Goal: Task Accomplishment & Management: Manage account settings

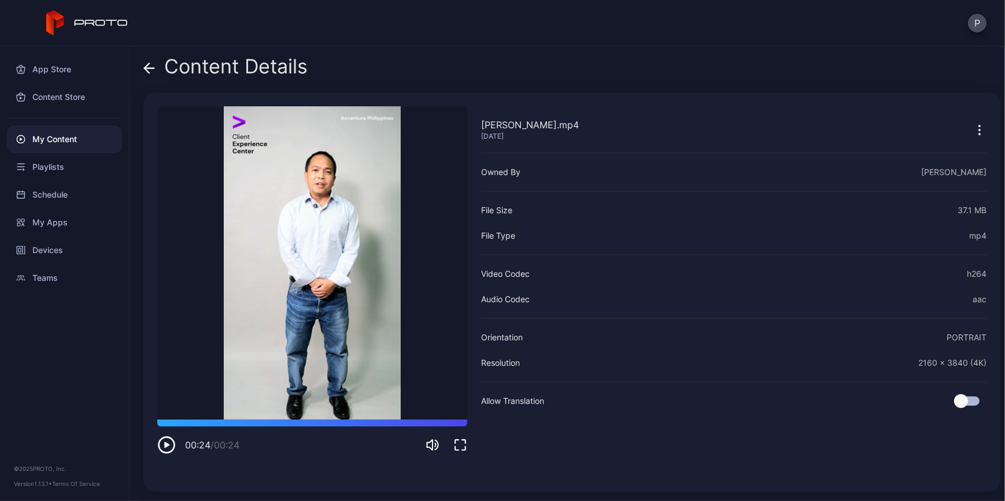
click at [49, 138] on div "My Content" at bounding box center [64, 139] width 115 height 28
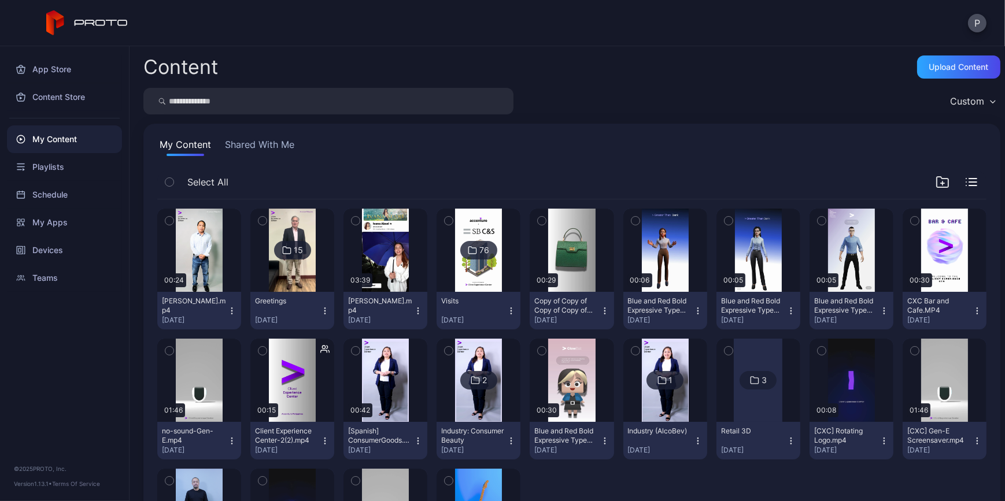
click at [237, 312] on icon "button" at bounding box center [231, 311] width 9 height 9
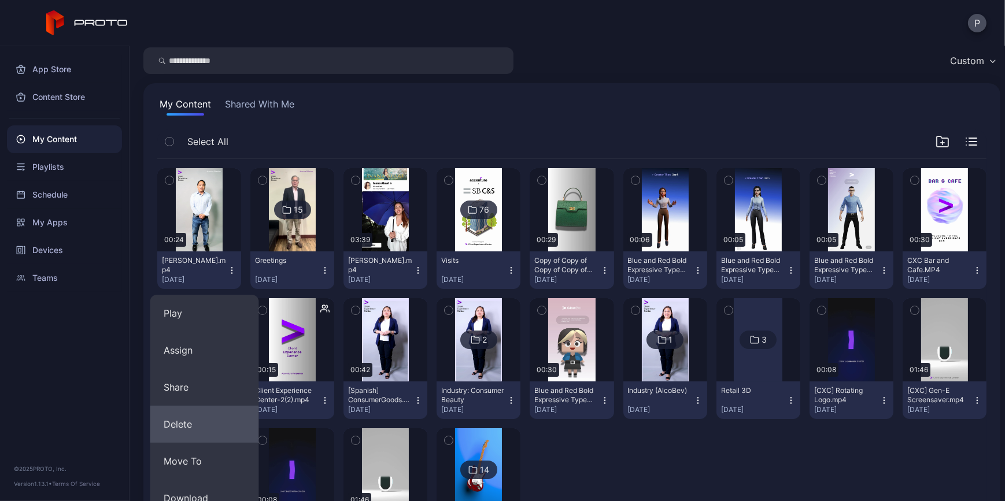
scroll to position [105, 0]
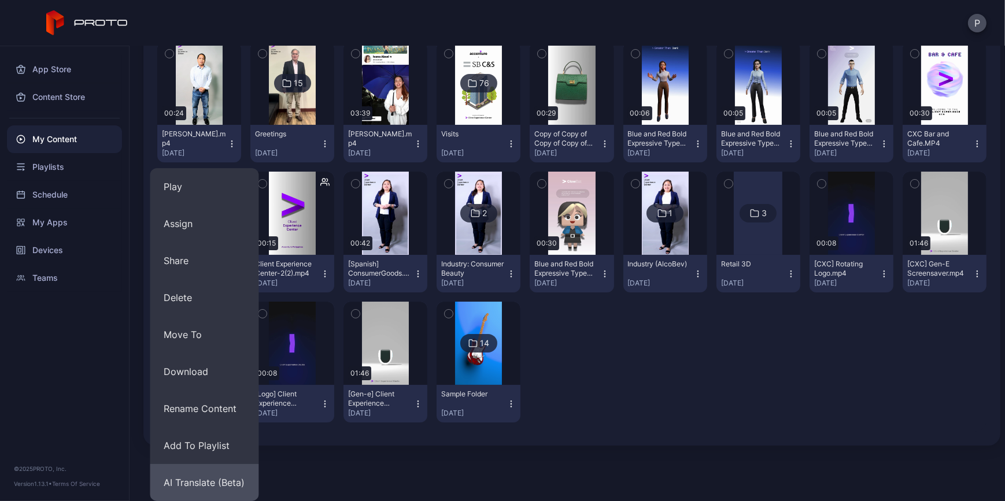
click at [218, 478] on button "AI Translate (Beta)" at bounding box center [204, 482] width 109 height 37
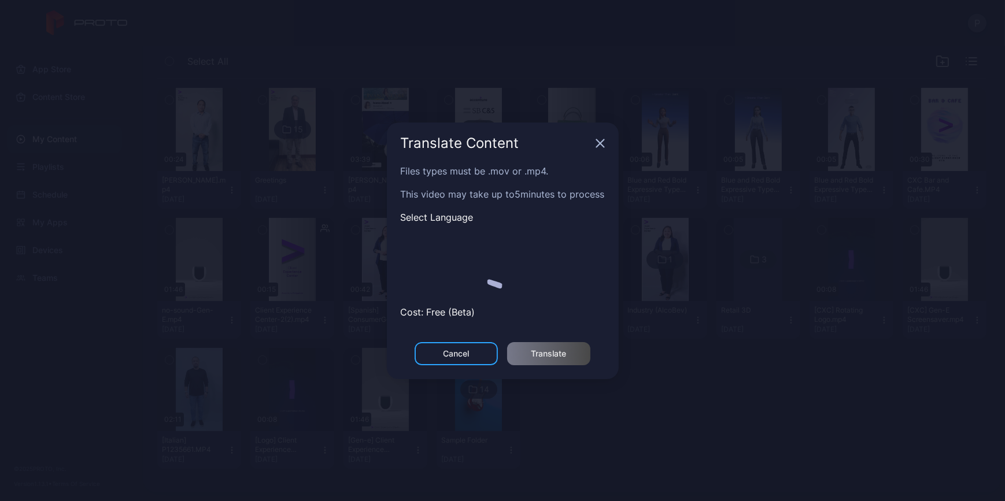
scroll to position [120, 0]
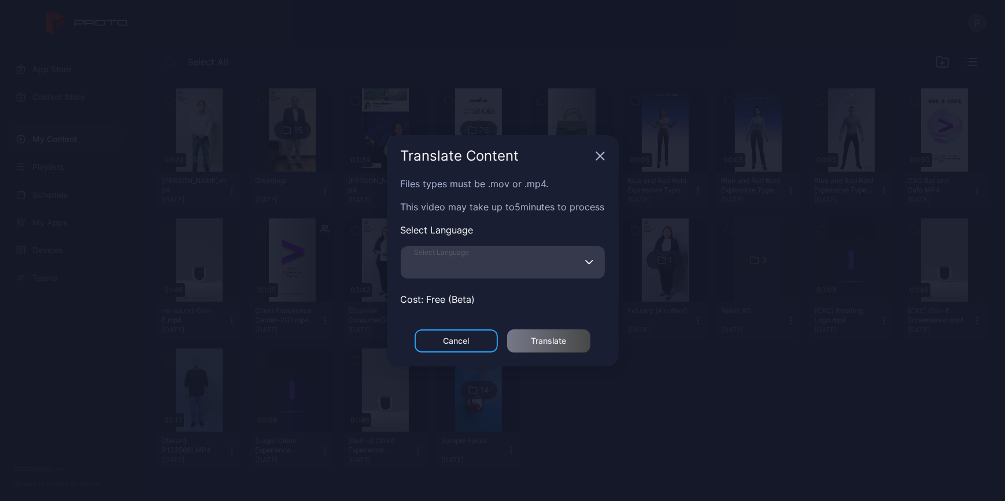
click at [489, 267] on input "Select Language" at bounding box center [503, 262] width 204 height 32
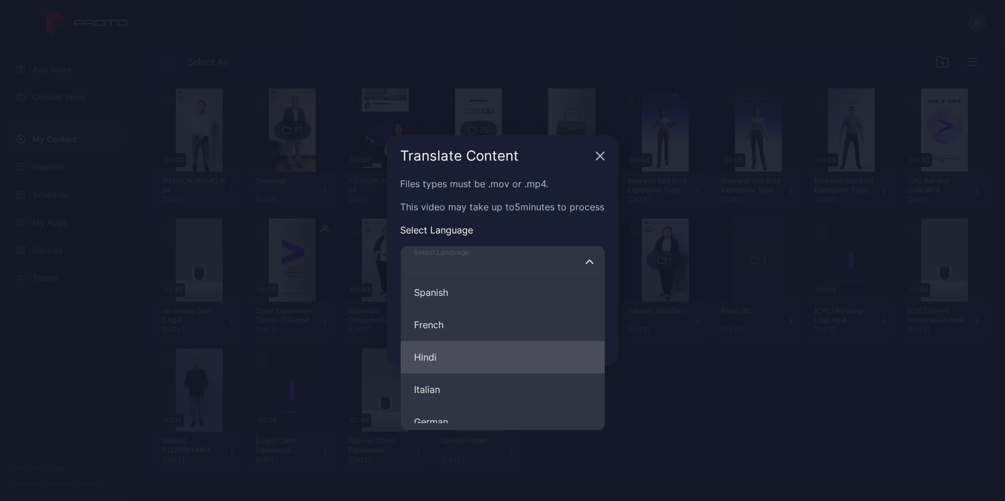
scroll to position [52, 0]
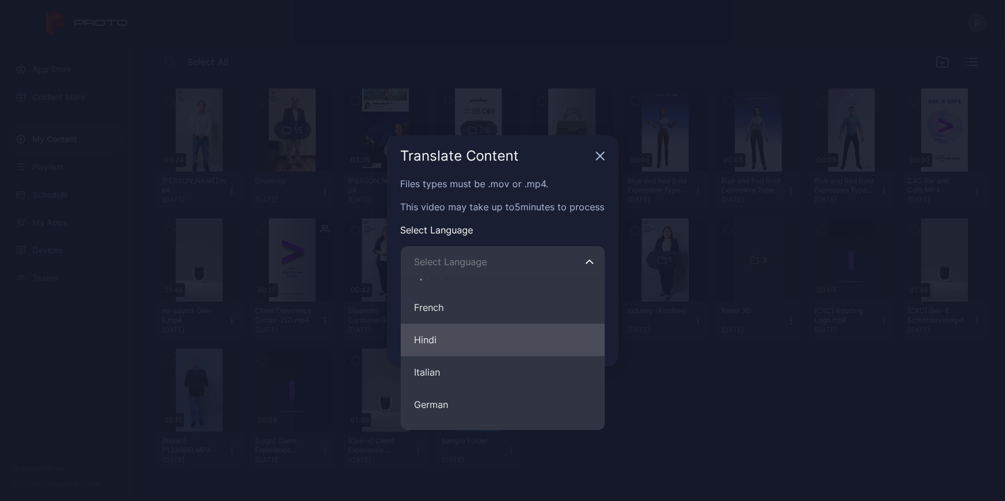
click at [545, 354] on button "Hindi" at bounding box center [503, 340] width 204 height 32
type input "*****"
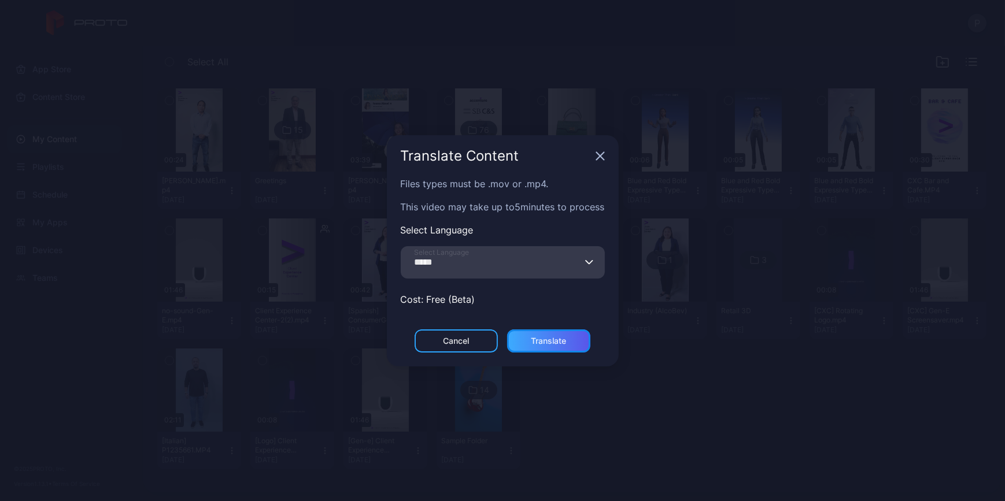
click at [559, 338] on div "Translate" at bounding box center [548, 341] width 35 height 9
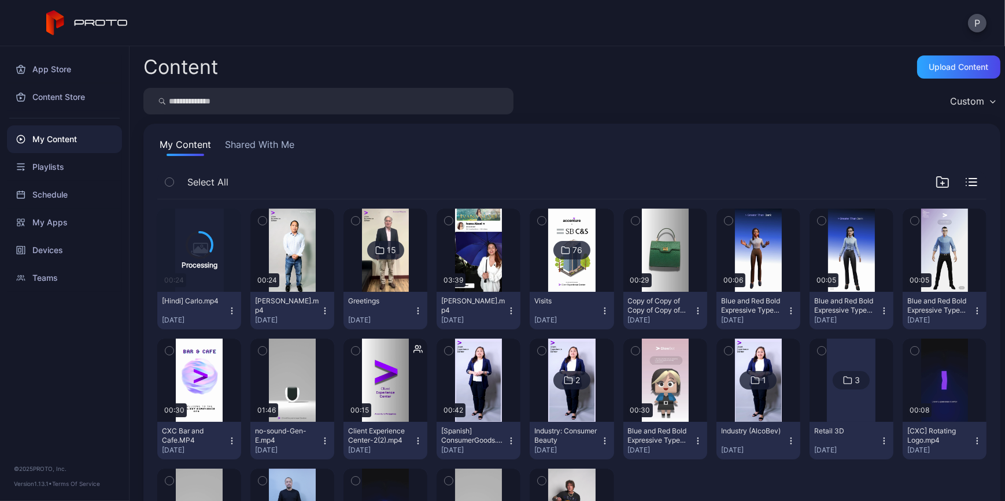
click at [334, 302] on button "[PERSON_NAME].mp4 [DATE]" at bounding box center [292, 311] width 84 height 38
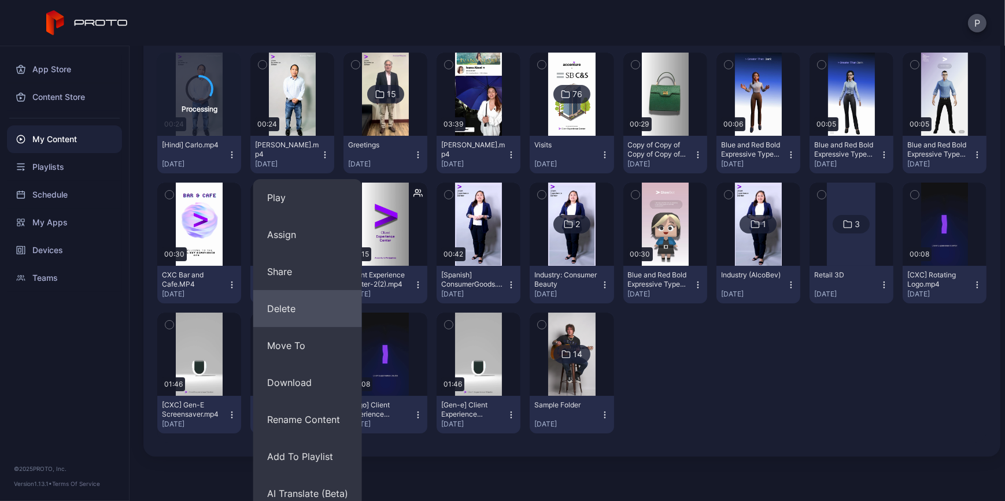
scroll to position [167, 0]
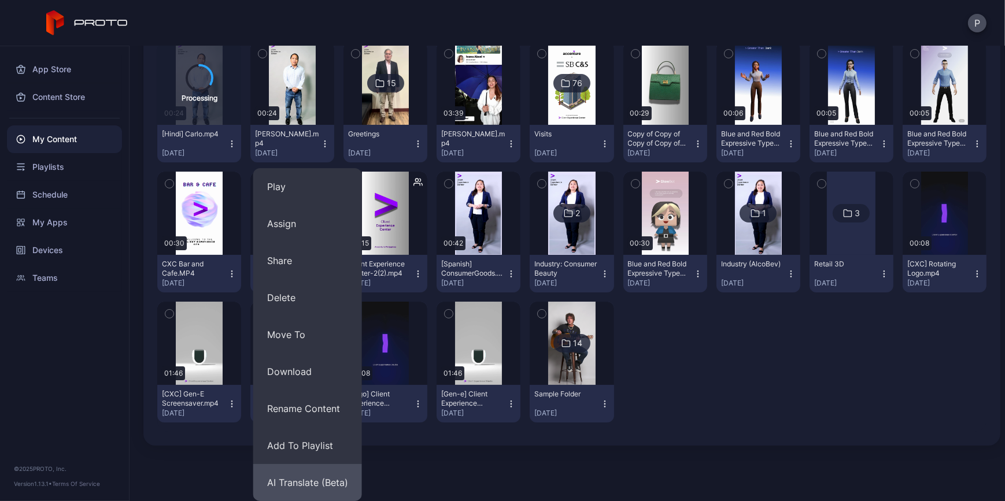
click at [319, 475] on button "AI Translate (Beta)" at bounding box center [307, 482] width 109 height 37
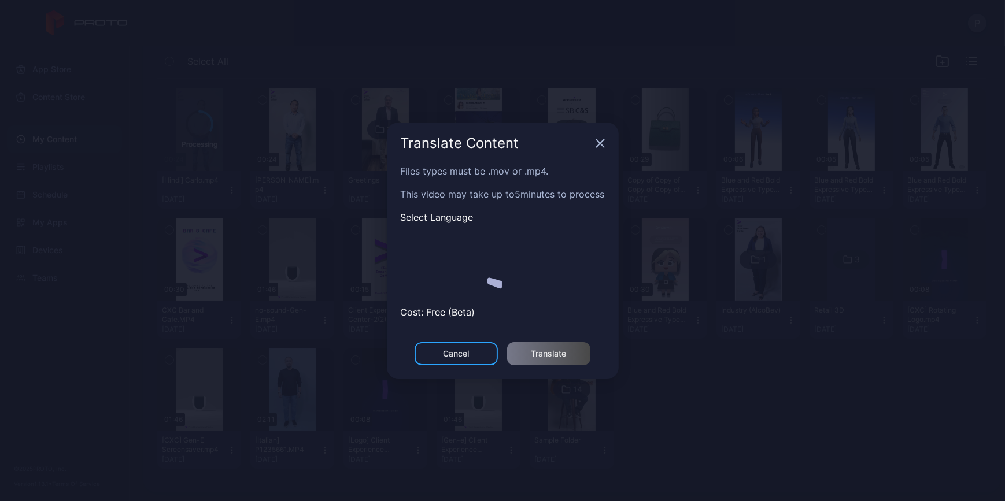
scroll to position [120, 0]
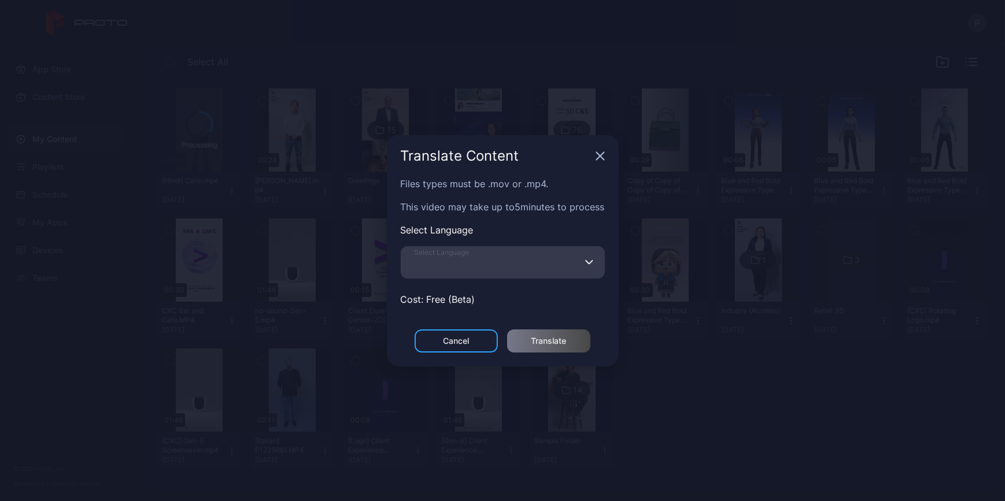
click at [545, 263] on input "Select Language" at bounding box center [503, 262] width 204 height 32
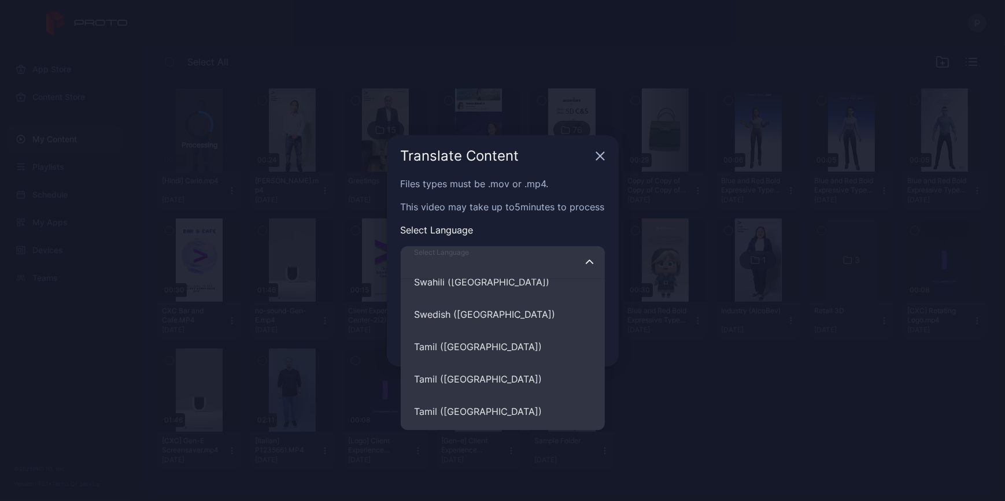
scroll to position [5205, 0]
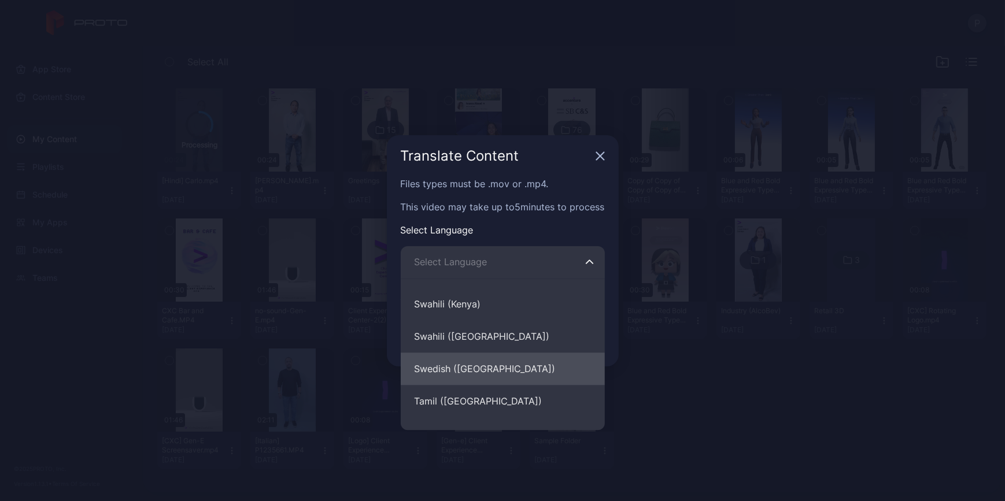
click at [514, 370] on button "Swedish ([GEOGRAPHIC_DATA])" at bounding box center [503, 369] width 204 height 32
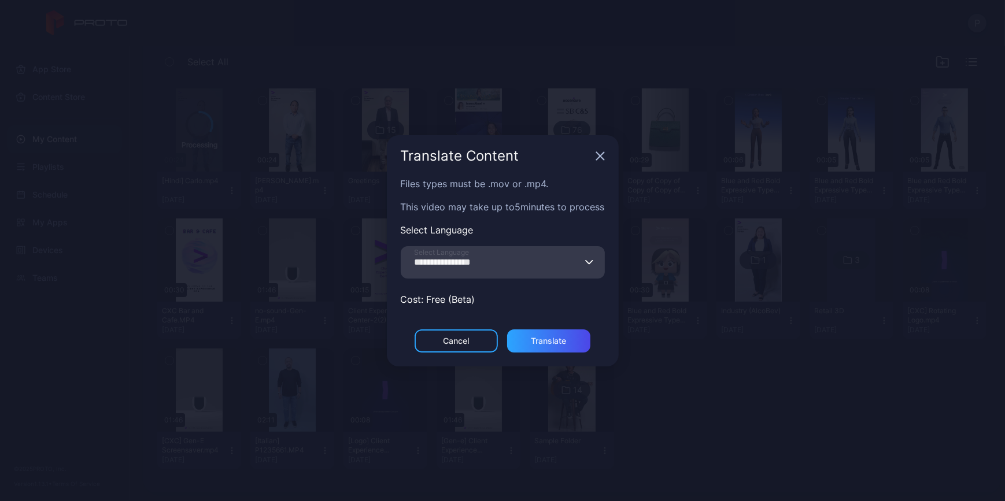
scroll to position [120, 0]
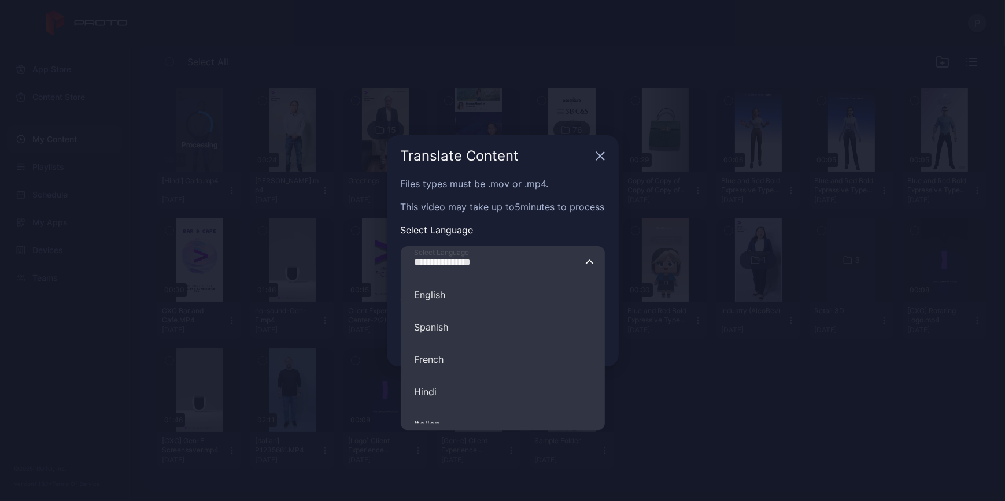
click at [516, 262] on input "**********" at bounding box center [503, 262] width 204 height 32
click at [467, 368] on button "French" at bounding box center [503, 360] width 204 height 32
type input "******"
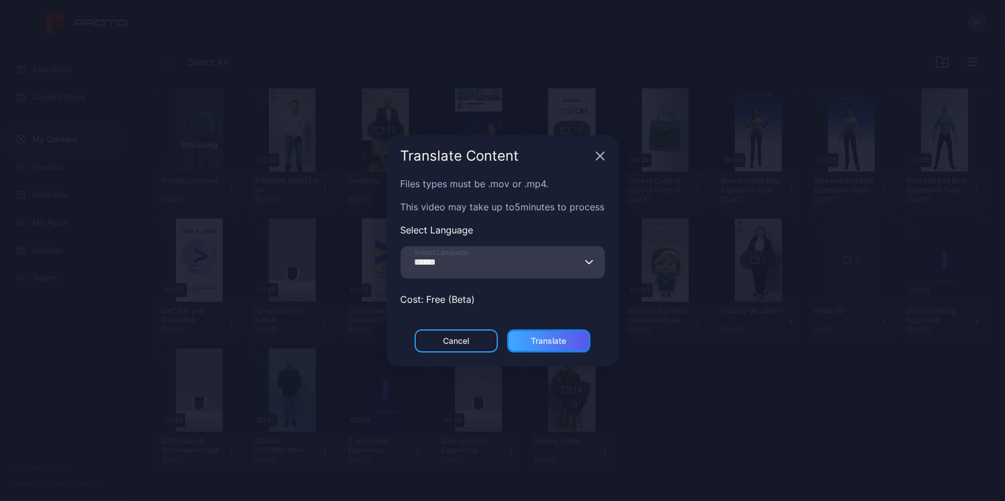
click at [536, 339] on div "Translate" at bounding box center [548, 341] width 35 height 9
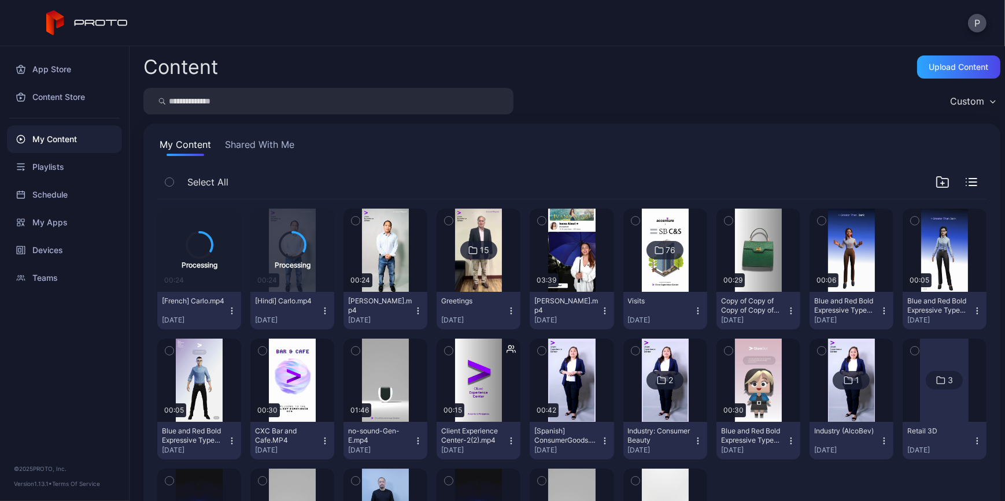
click at [423, 310] on icon "button" at bounding box center [418, 311] width 9 height 9
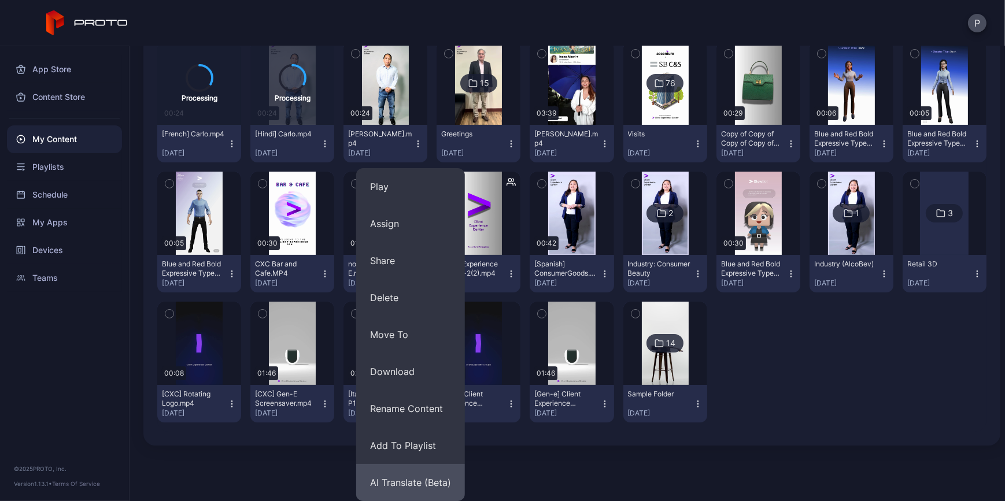
click at [438, 477] on button "AI Translate (Beta)" at bounding box center [410, 482] width 109 height 37
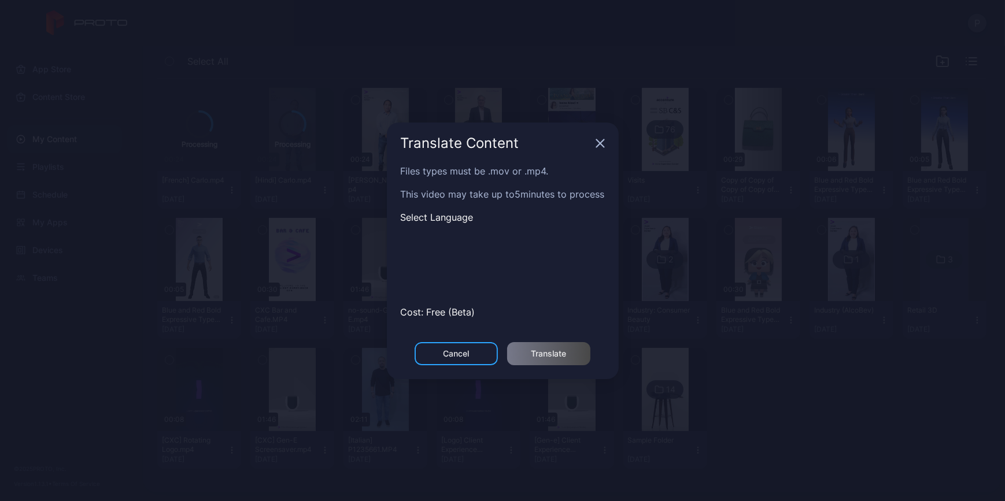
scroll to position [130, 0]
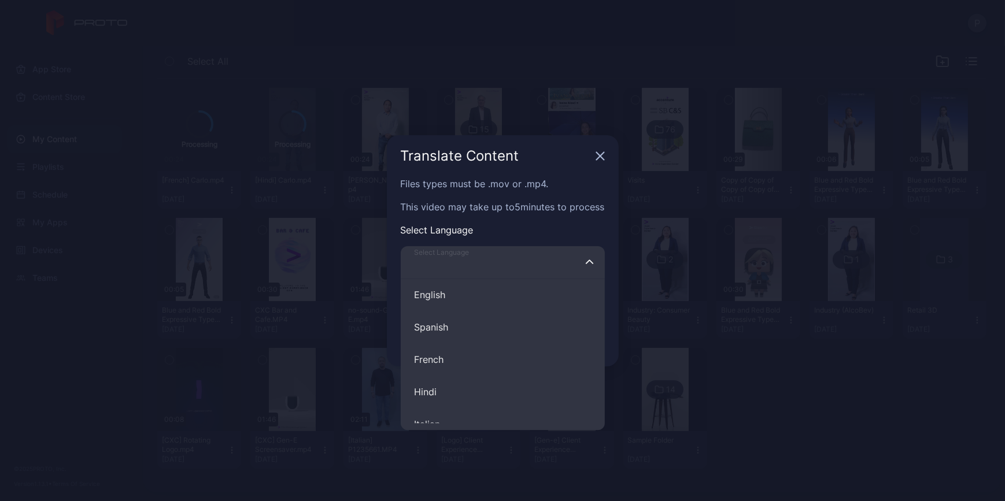
click at [547, 256] on input "Select Language English Spanish French Hindi Italian German Polish Portuguese C…" at bounding box center [503, 262] width 204 height 32
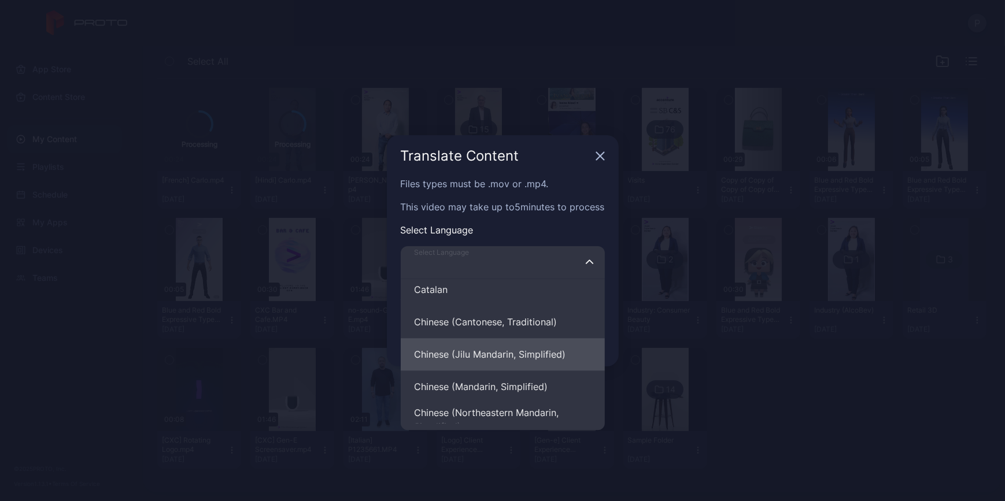
scroll to position [1892, 0]
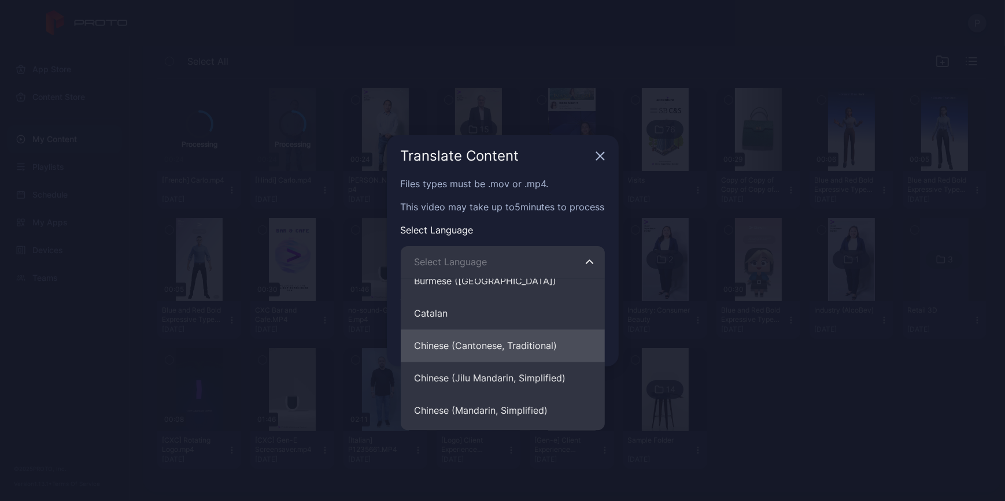
click at [564, 346] on button "Chinese (Cantonese, Traditional)" at bounding box center [503, 346] width 204 height 32
type input "**********"
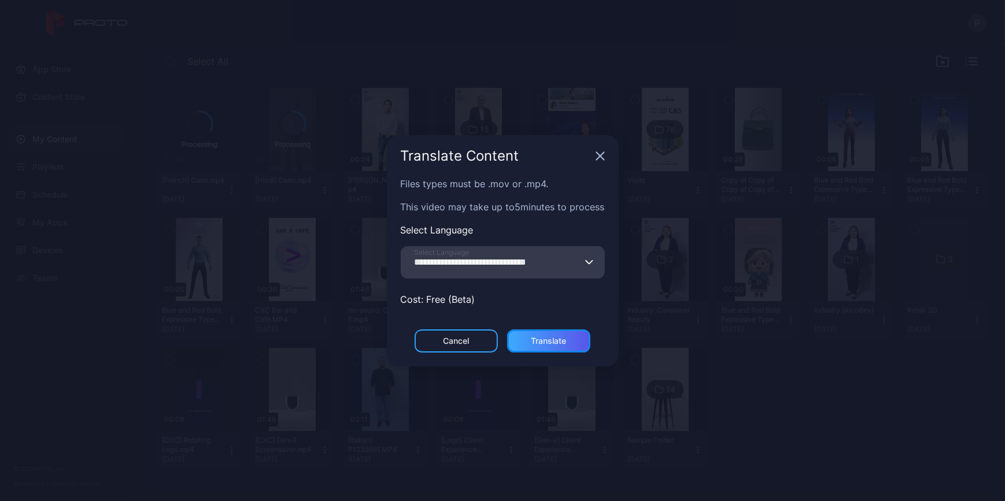
click at [553, 345] on div "Translate" at bounding box center [548, 341] width 35 height 9
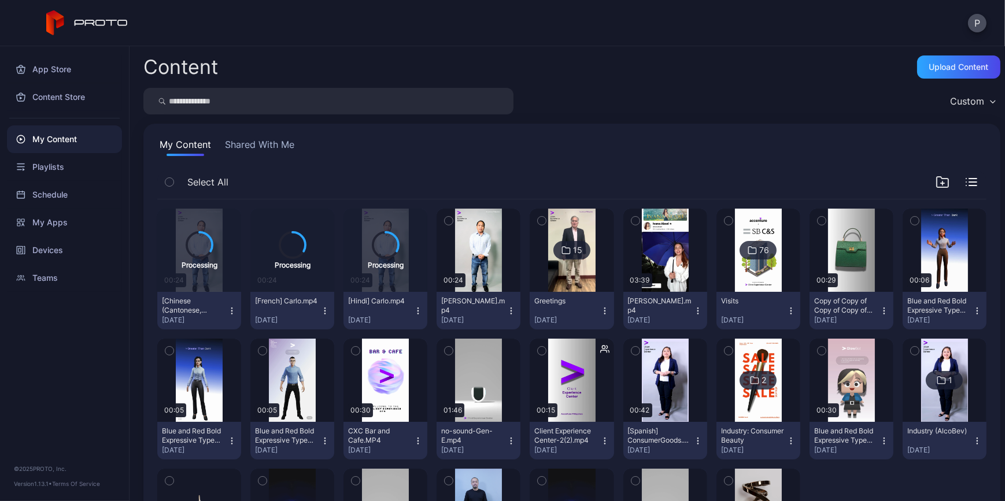
click at [521, 304] on button "[PERSON_NAME].mp4 [DATE]" at bounding box center [479, 311] width 84 height 38
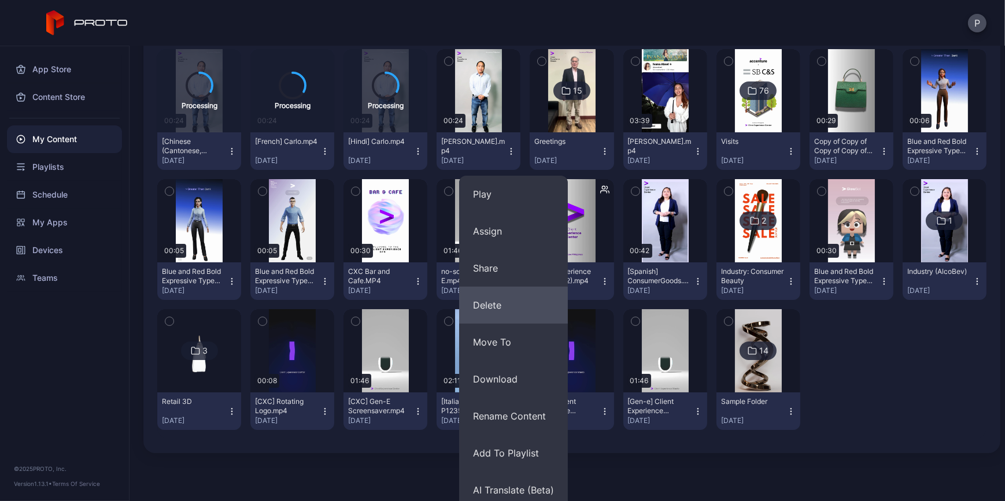
scroll to position [250, 0]
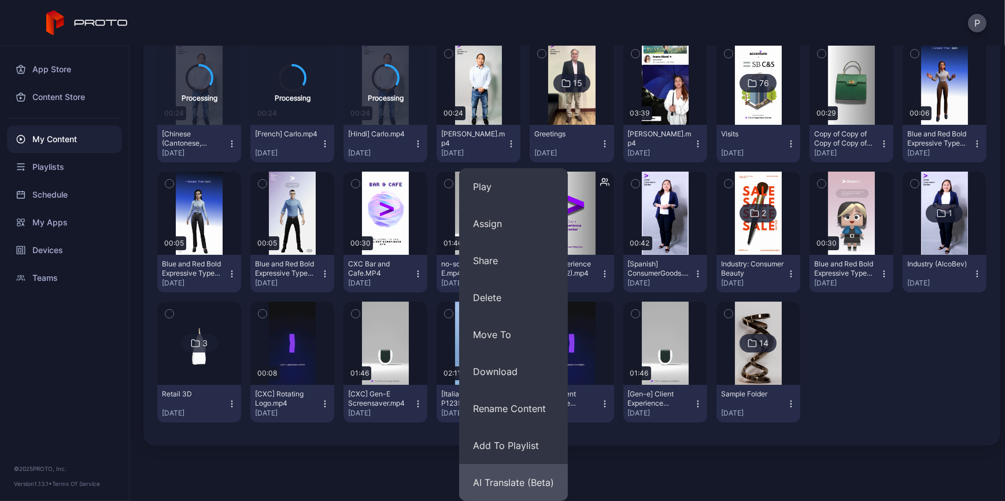
click at [516, 464] on button "AI Translate (Beta)" at bounding box center [513, 482] width 109 height 37
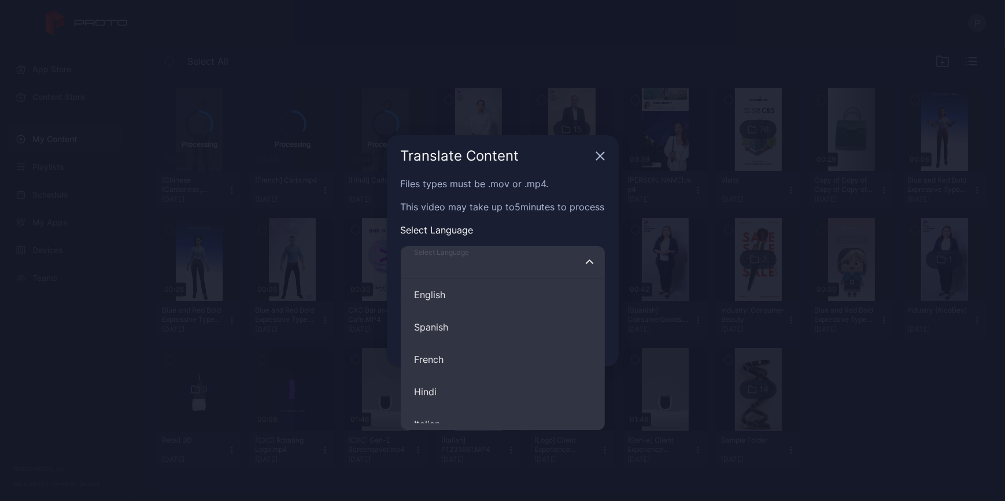
click at [538, 269] on input "Select Language English Spanish French Hindi Italian German Polish Portuguese C…" at bounding box center [503, 262] width 204 height 32
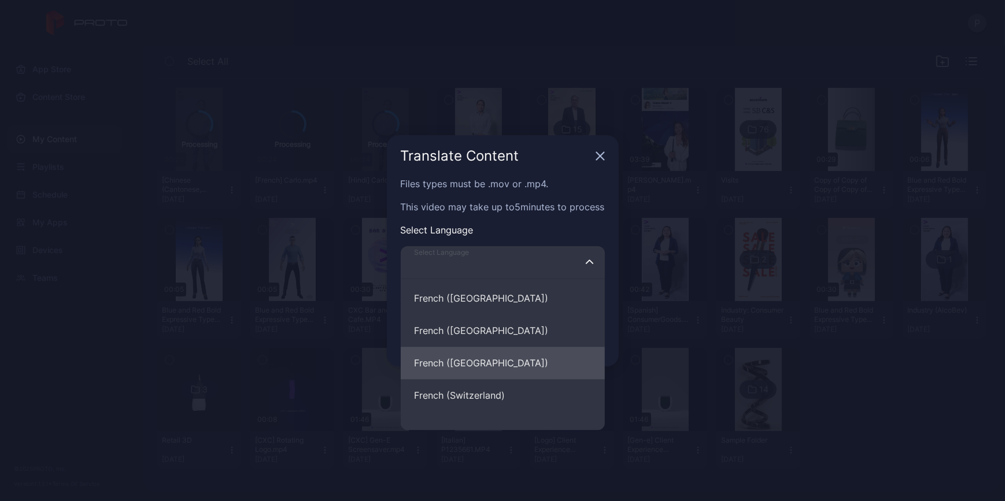
scroll to position [2996, 0]
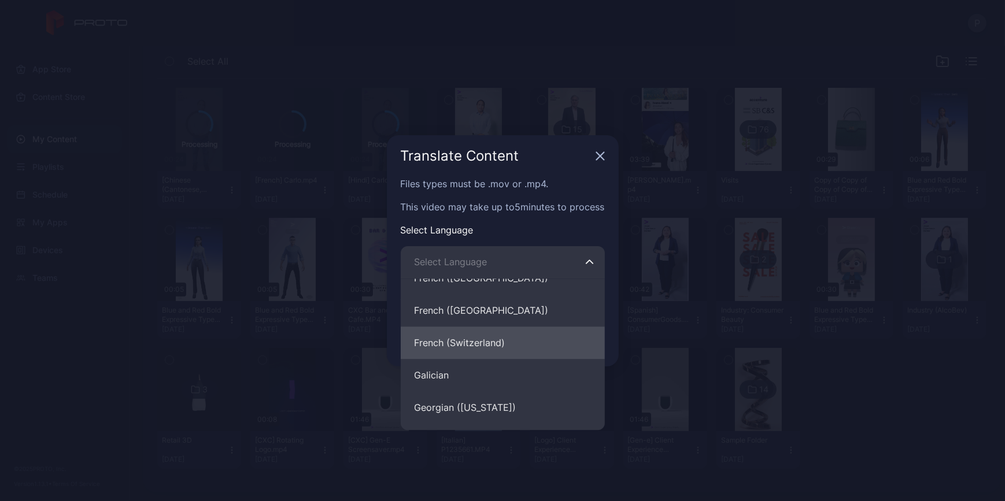
click at [501, 336] on button "French (Switzerland)" at bounding box center [503, 343] width 204 height 32
type input "**********"
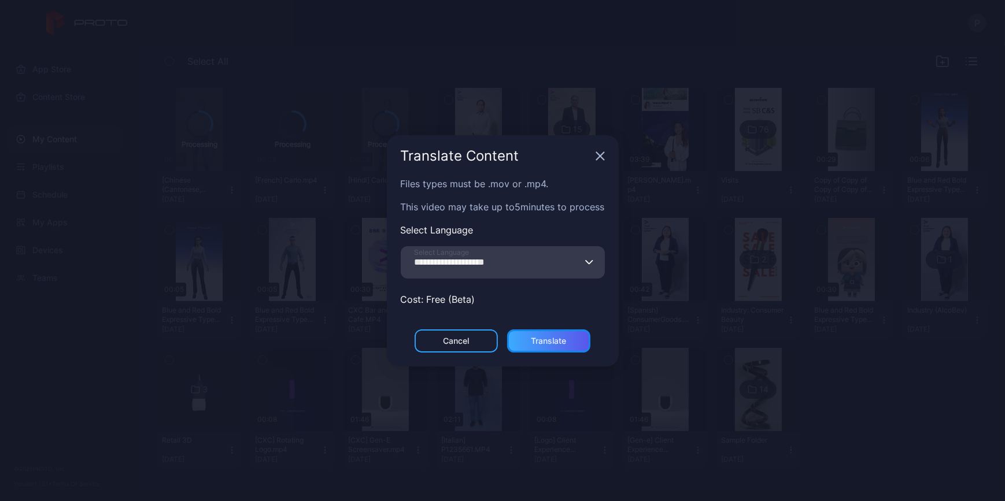
click at [557, 347] on div "Translate" at bounding box center [548, 341] width 83 height 23
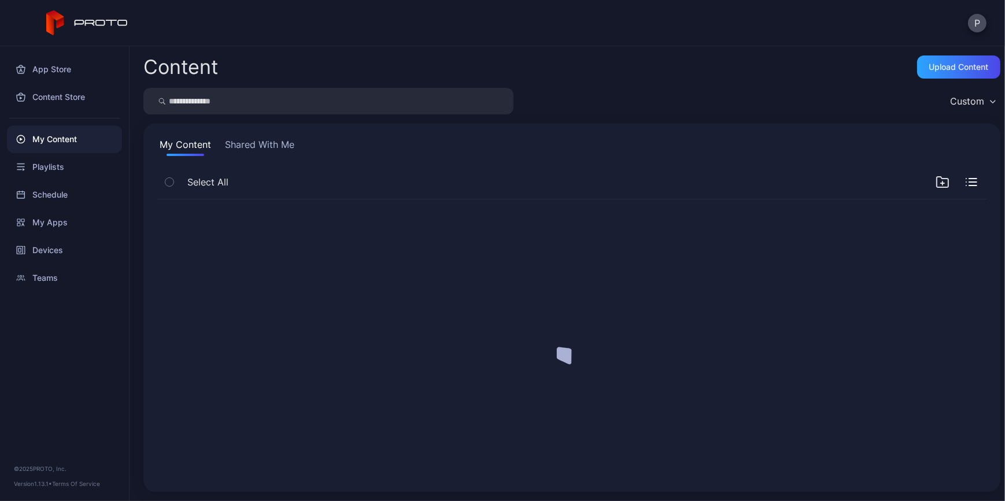
scroll to position [0, 0]
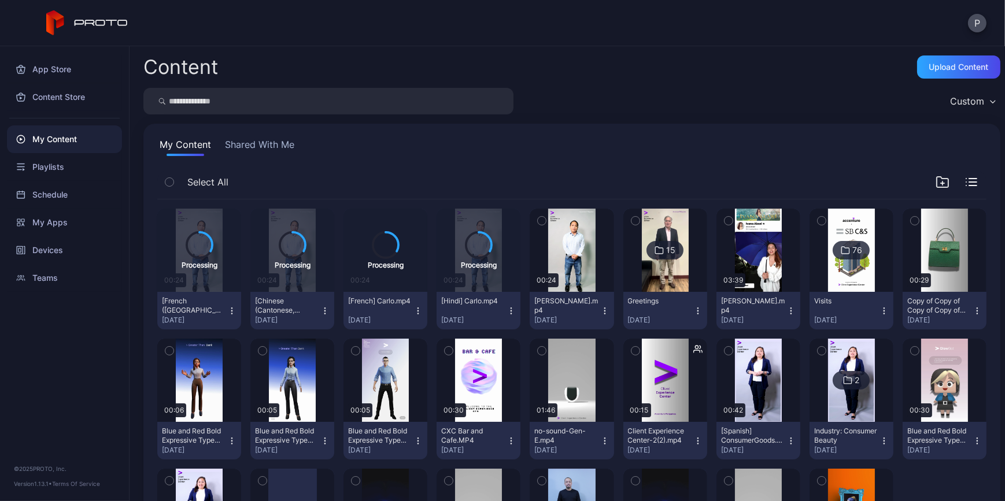
click at [427, 316] on button "[French] Carlo.mp4 [DATE]" at bounding box center [386, 311] width 84 height 38
click at [423, 349] on button "Delete" at bounding box center [410, 353] width 98 height 37
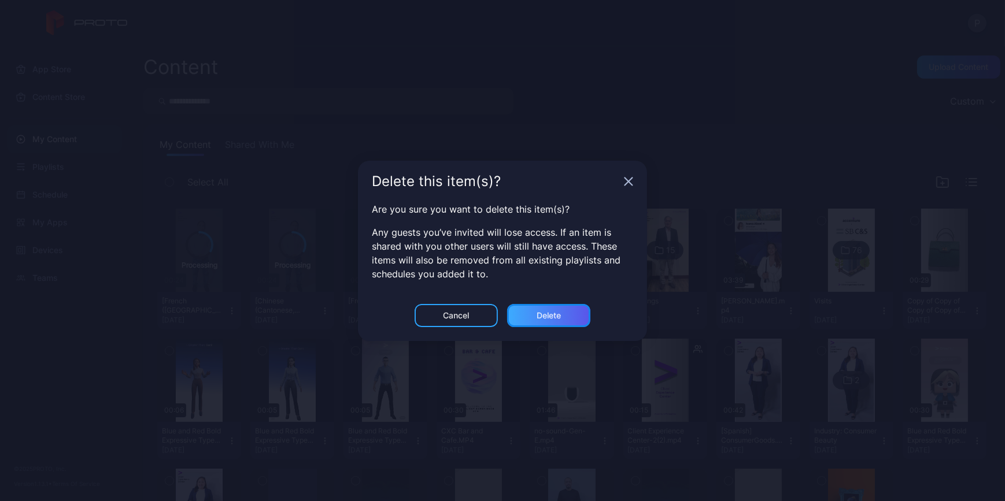
click at [543, 318] on div "Delete" at bounding box center [549, 315] width 24 height 9
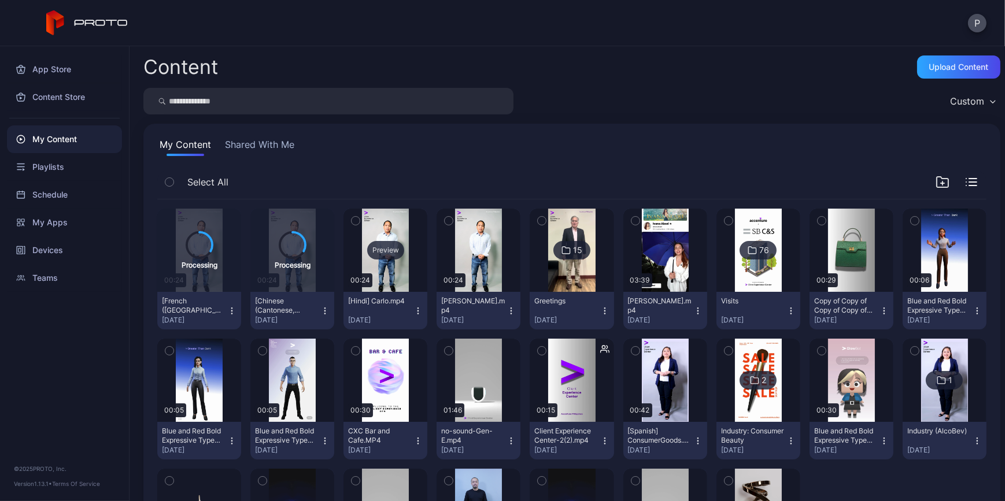
click at [404, 253] on div "Preview" at bounding box center [385, 250] width 37 height 19
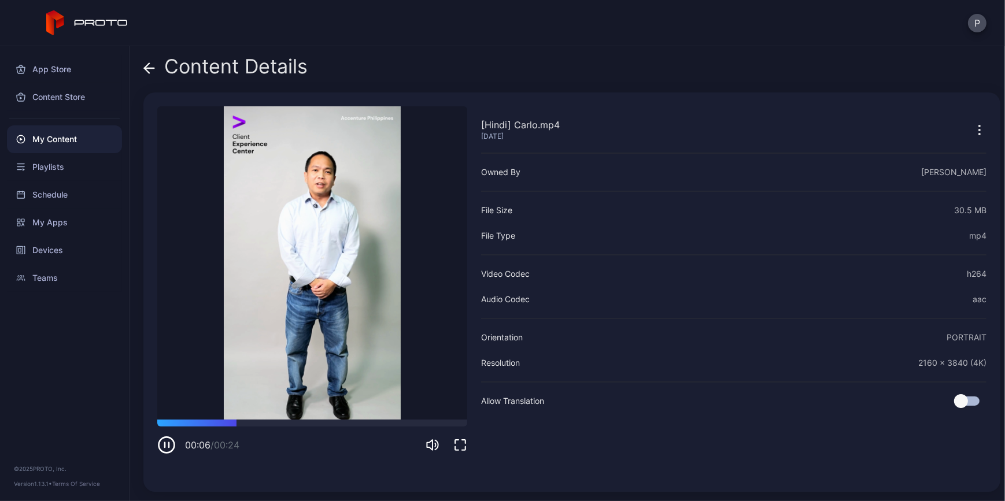
click at [463, 448] on icon "button" at bounding box center [460, 445] width 14 height 14
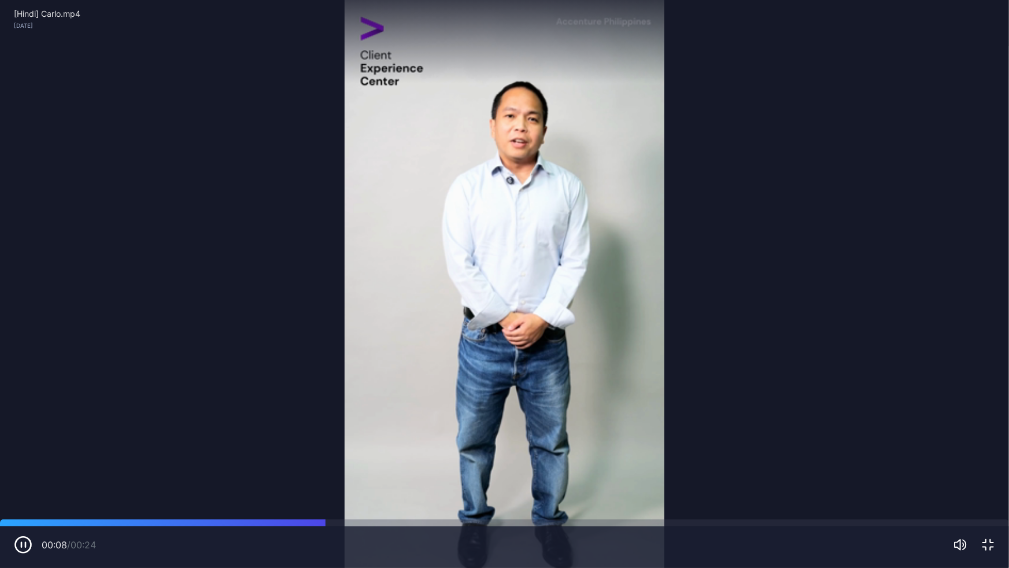
click at [766, 367] on video "Sorry, your browser doesn‘t support embedded videos" at bounding box center [504, 284] width 1009 height 568
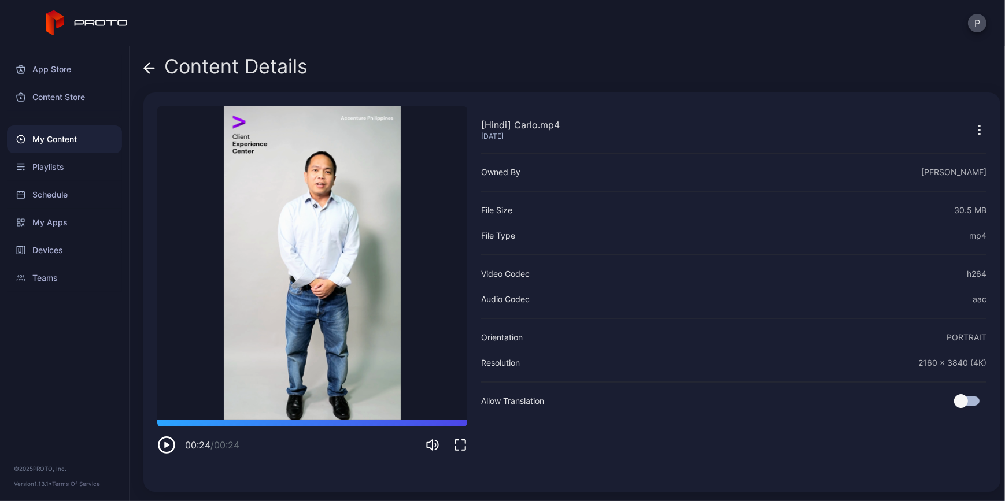
click at [153, 64] on icon at bounding box center [149, 68] width 12 height 12
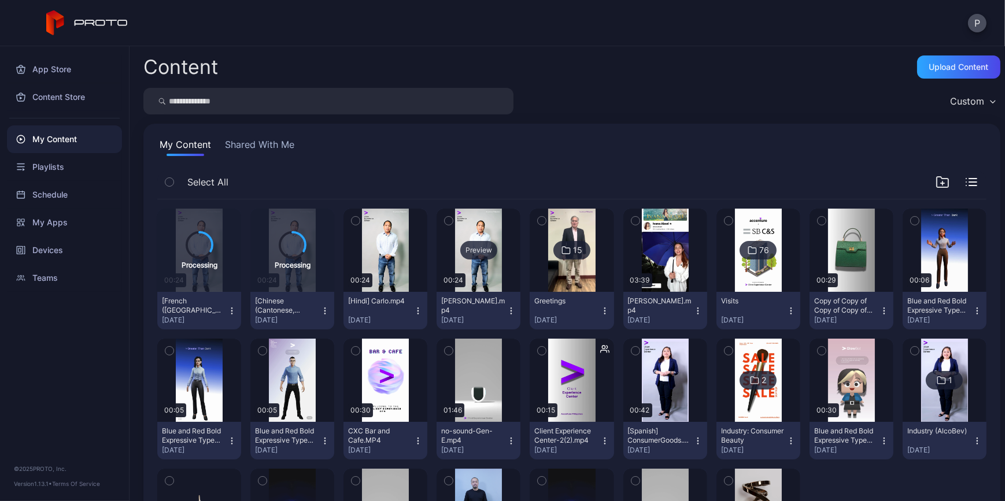
click at [497, 257] on div "Preview" at bounding box center [478, 250] width 37 height 19
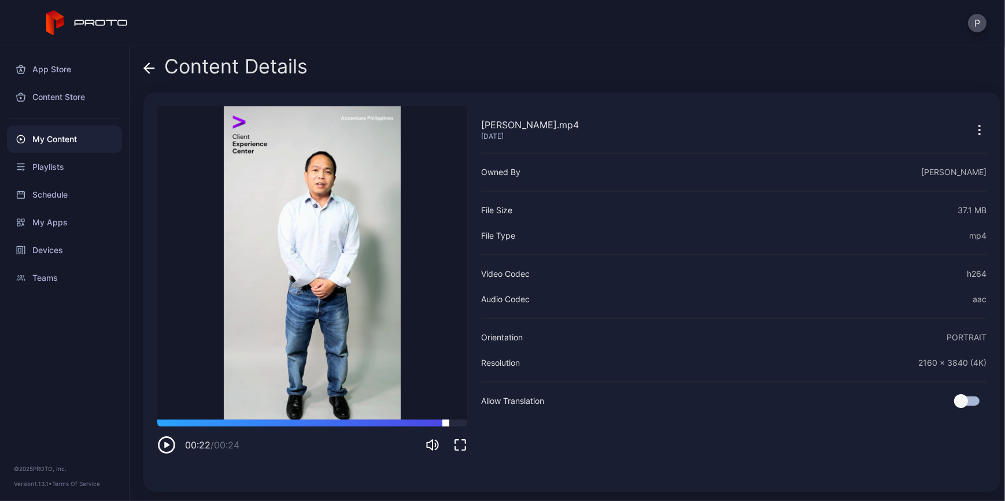
click at [446, 423] on div at bounding box center [312, 423] width 310 height 7
click at [154, 65] on icon at bounding box center [149, 68] width 12 height 12
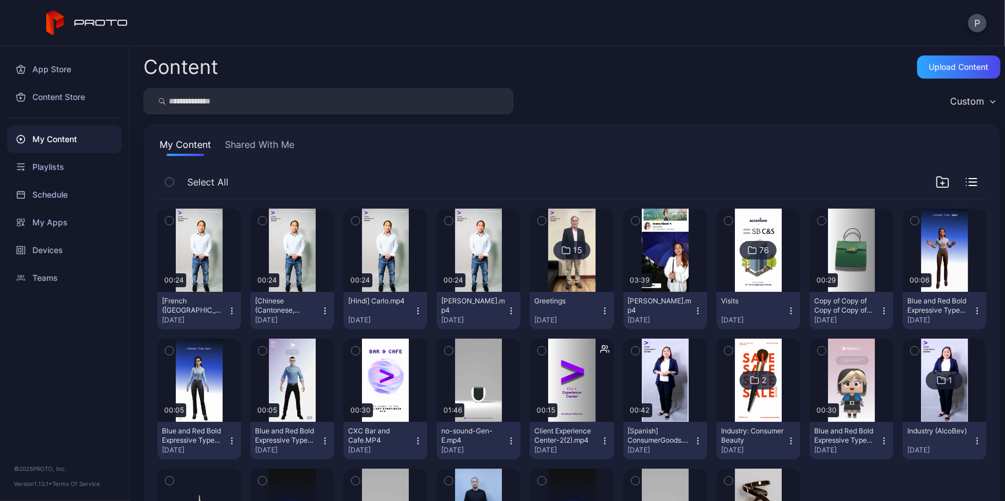
click at [168, 220] on icon "button" at bounding box center [169, 221] width 8 height 13
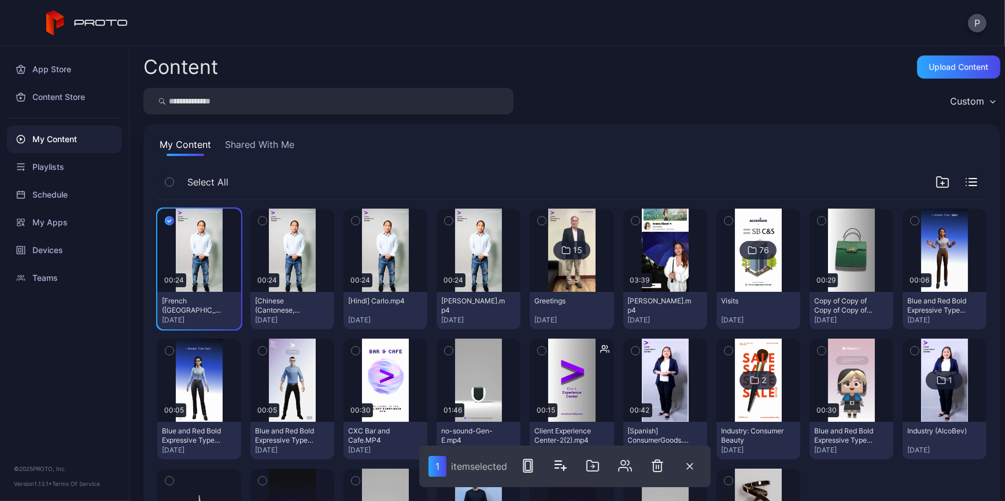
click at [267, 226] on icon "button" at bounding box center [263, 221] width 8 height 13
click at [360, 220] on icon "button" at bounding box center [356, 221] width 8 height 13
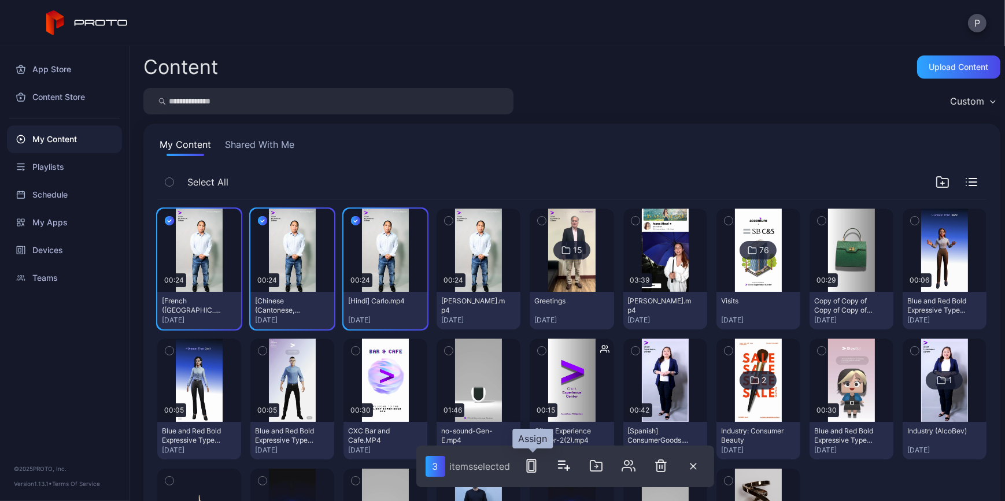
click at [538, 460] on icon "button" at bounding box center [532, 466] width 14 height 14
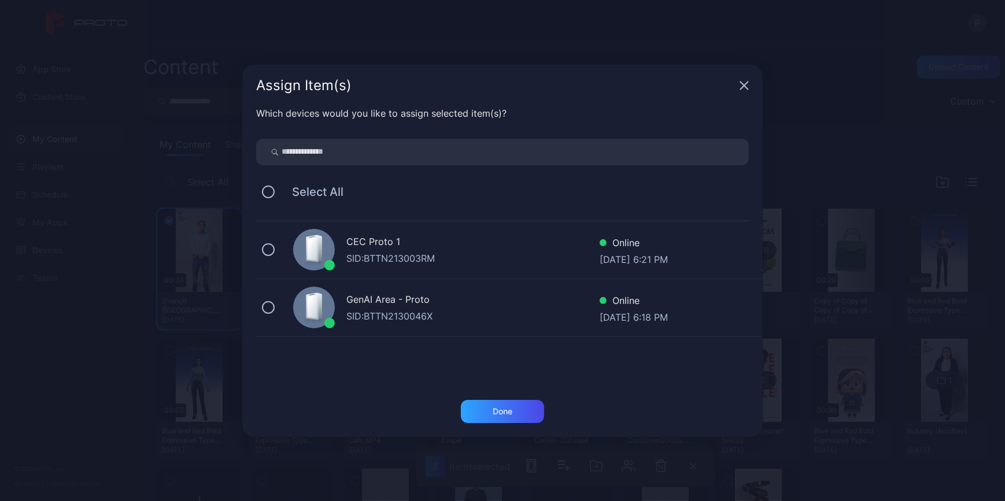
click at [263, 183] on div "Select All" at bounding box center [502, 192] width 493 height 24
click at [262, 193] on button at bounding box center [268, 192] width 13 height 13
click at [490, 416] on div "Done" at bounding box center [502, 411] width 83 height 23
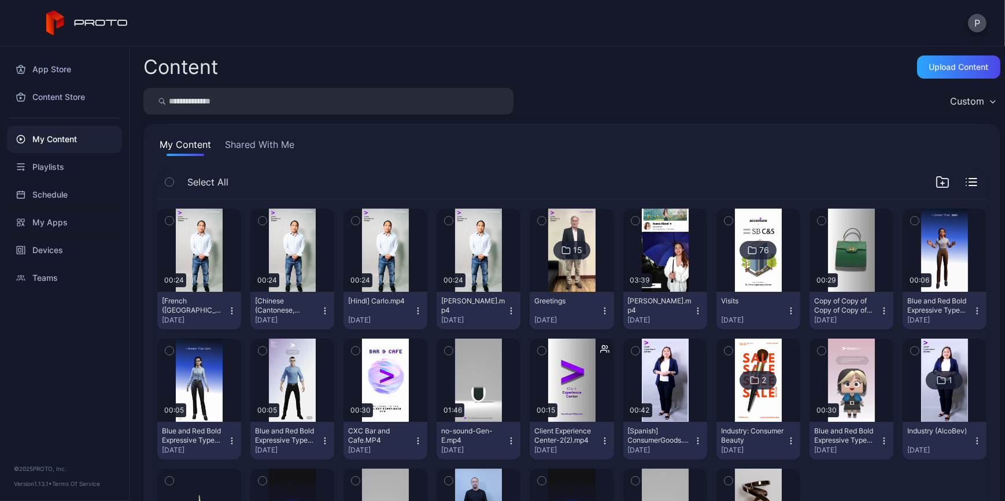
click at [936, 179] on icon "button" at bounding box center [943, 182] width 14 height 14
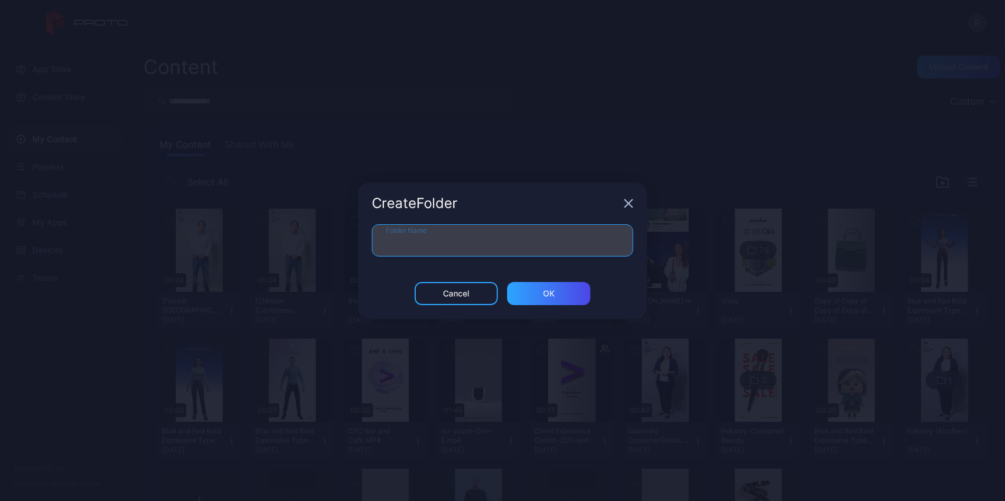
click at [571, 239] on input "Folder Name" at bounding box center [502, 240] width 261 height 32
type input "**********"
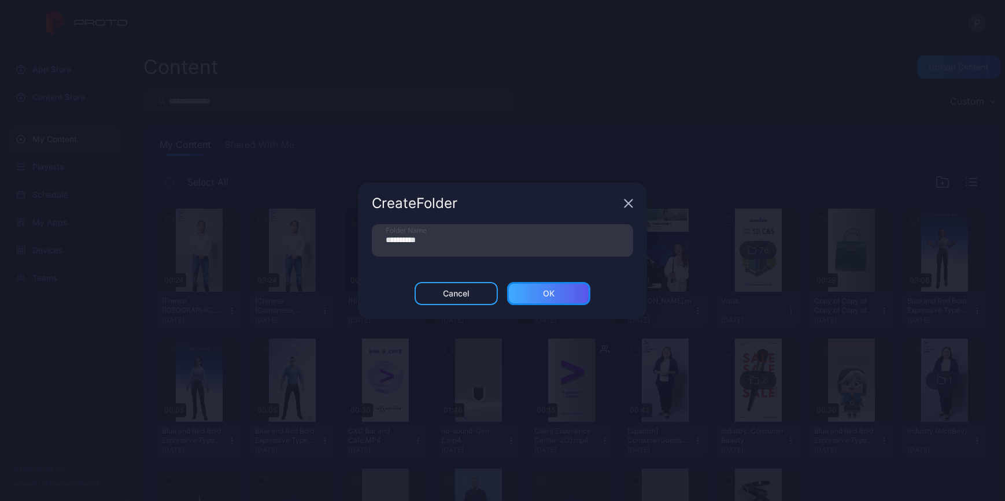
click at [566, 290] on div "ОК" at bounding box center [548, 293] width 83 height 23
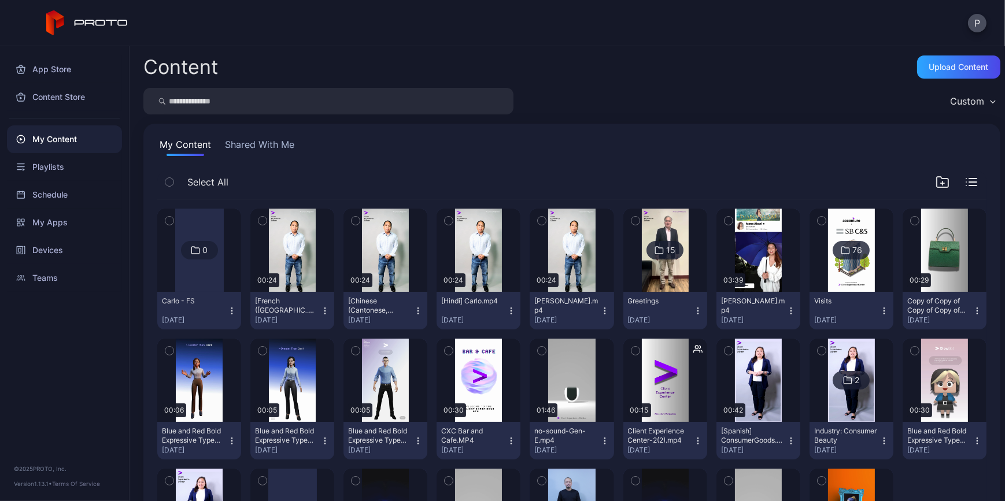
click at [267, 223] on button "button" at bounding box center [262, 221] width 24 height 24
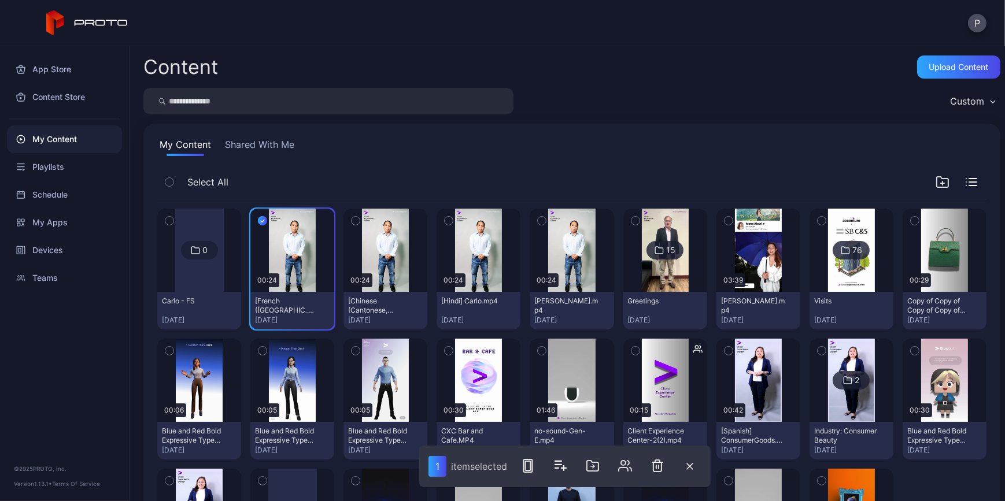
click at [360, 215] on icon "button" at bounding box center [356, 221] width 8 height 13
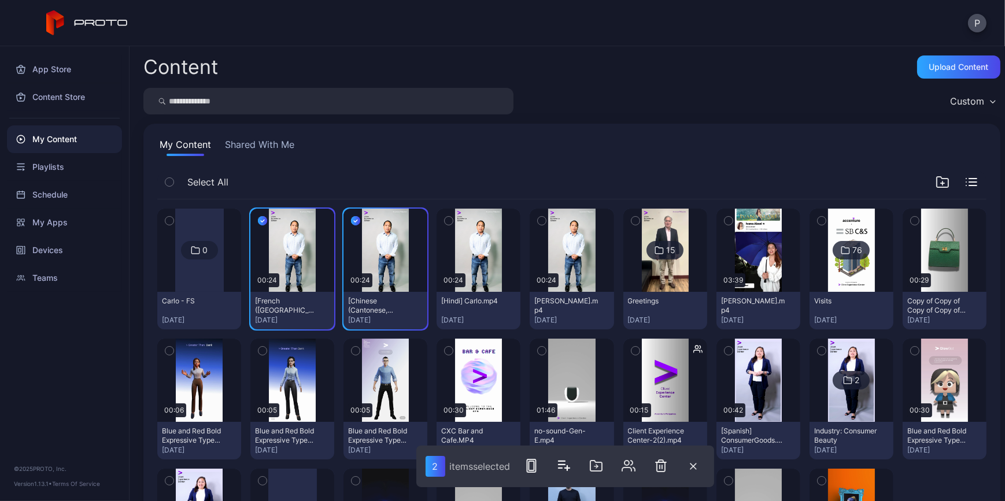
click at [461, 218] on button "button" at bounding box center [449, 221] width 24 height 24
click at [546, 215] on icon "button" at bounding box center [542, 221] width 8 height 13
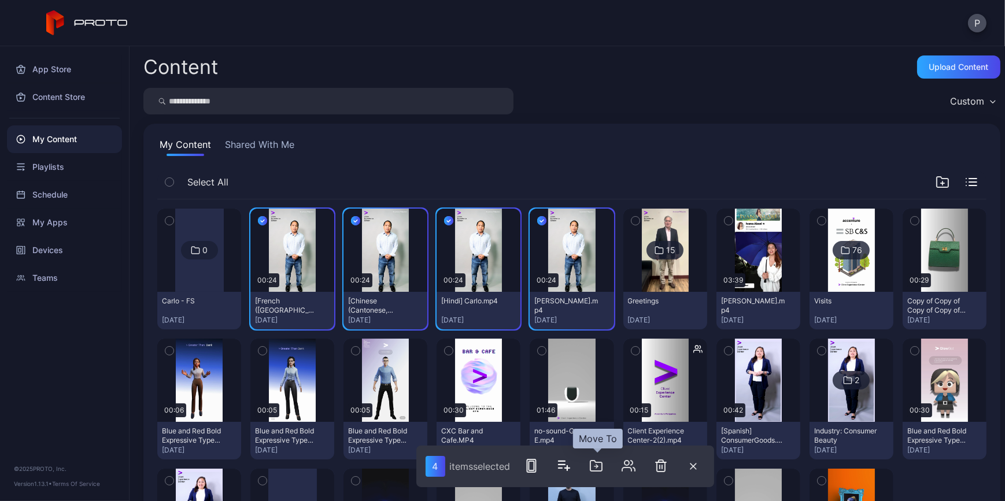
click at [596, 468] on icon "button" at bounding box center [596, 466] width 14 height 14
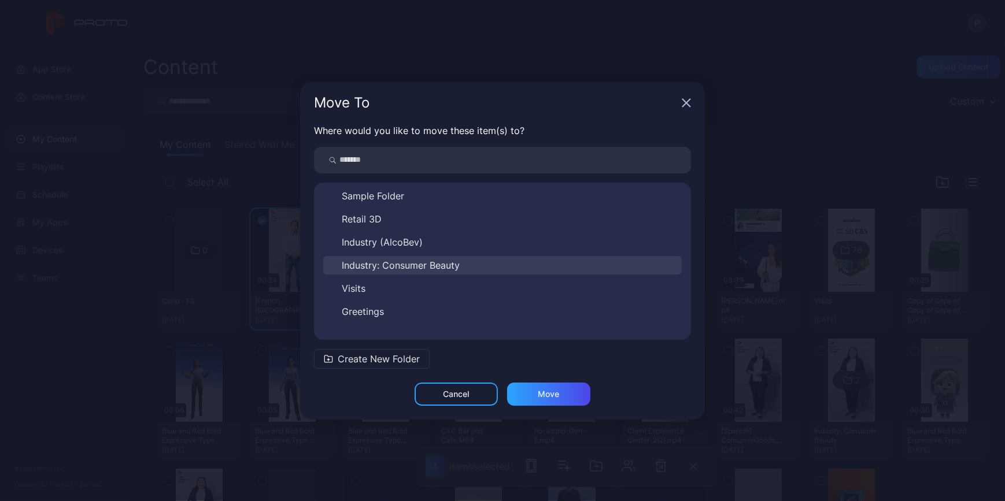
scroll to position [41, 0]
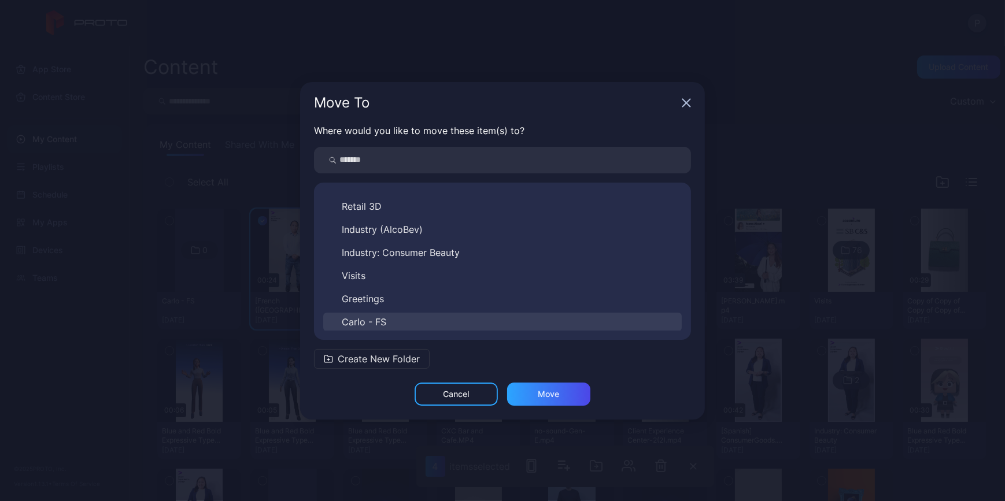
click at [440, 322] on button "Carlo - FS" at bounding box center [502, 322] width 359 height 19
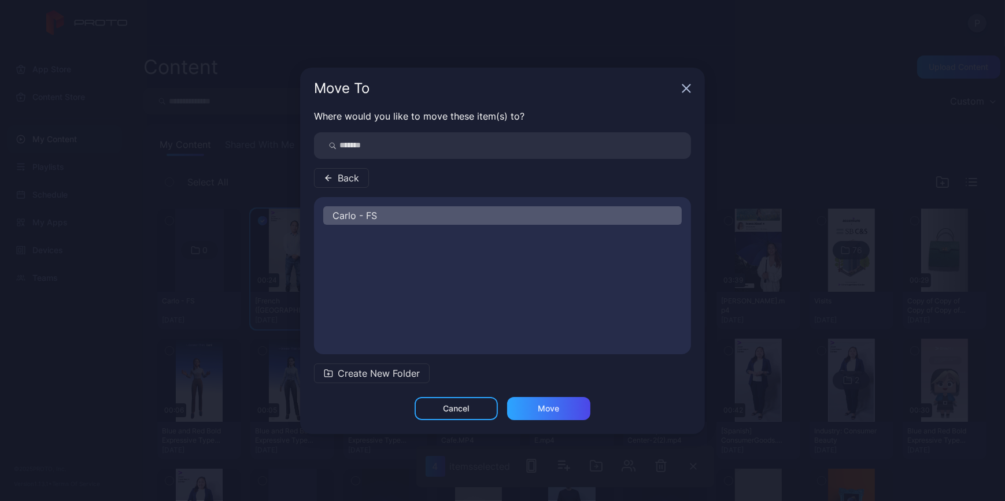
scroll to position [0, 0]
click at [545, 409] on div "Move" at bounding box center [548, 408] width 21 height 9
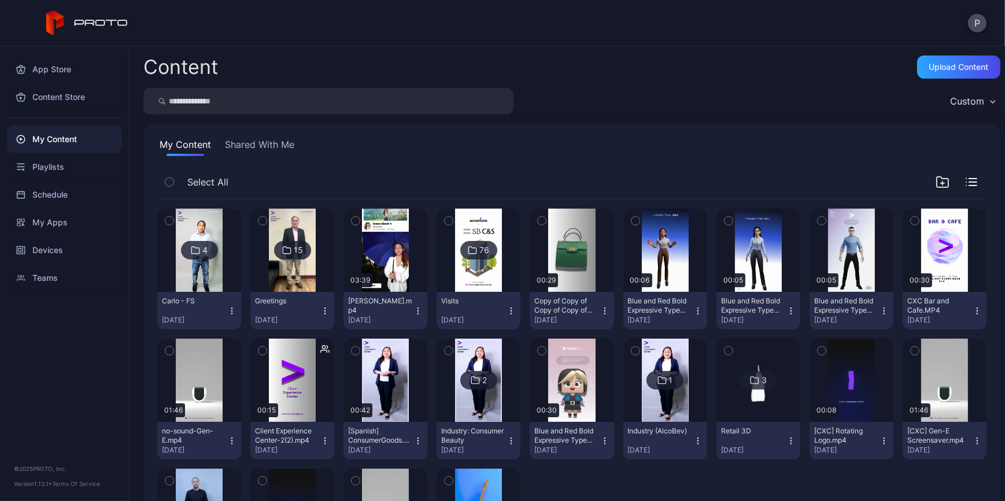
click at [168, 213] on button "button" at bounding box center [169, 221] width 24 height 24
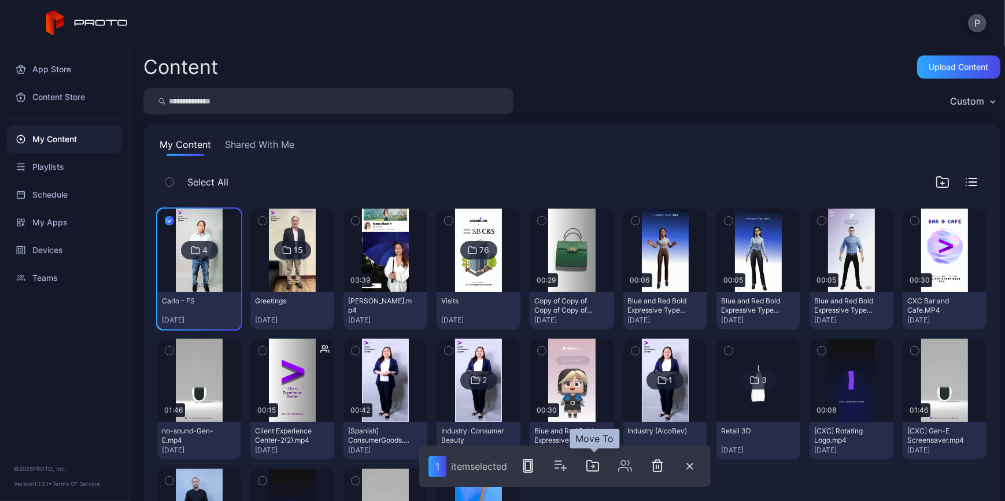
click at [588, 471] on icon "button" at bounding box center [593, 466] width 12 height 10
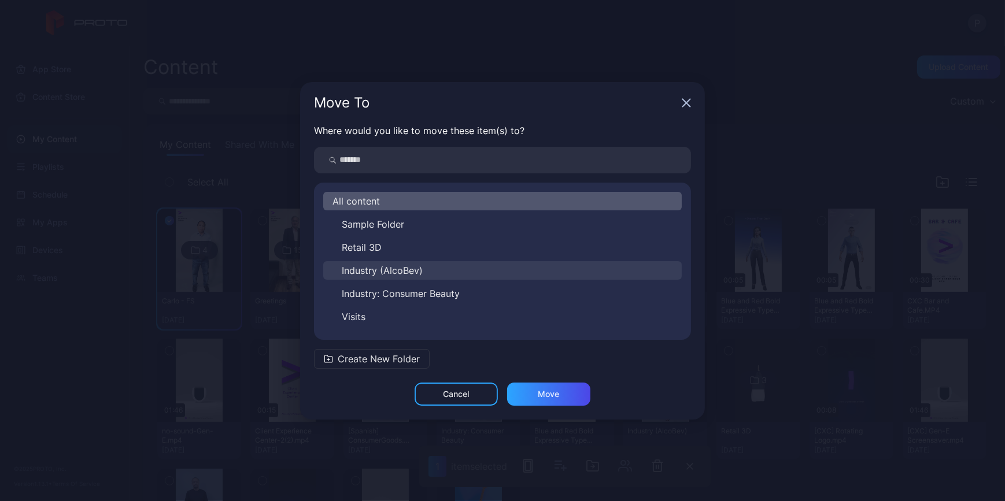
scroll to position [41, 0]
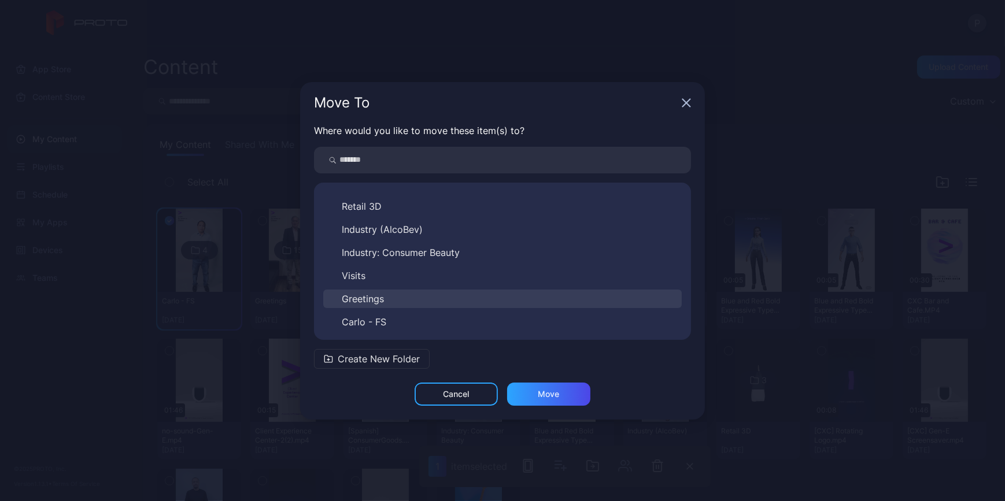
click at [429, 300] on button "Greetings" at bounding box center [502, 299] width 359 height 19
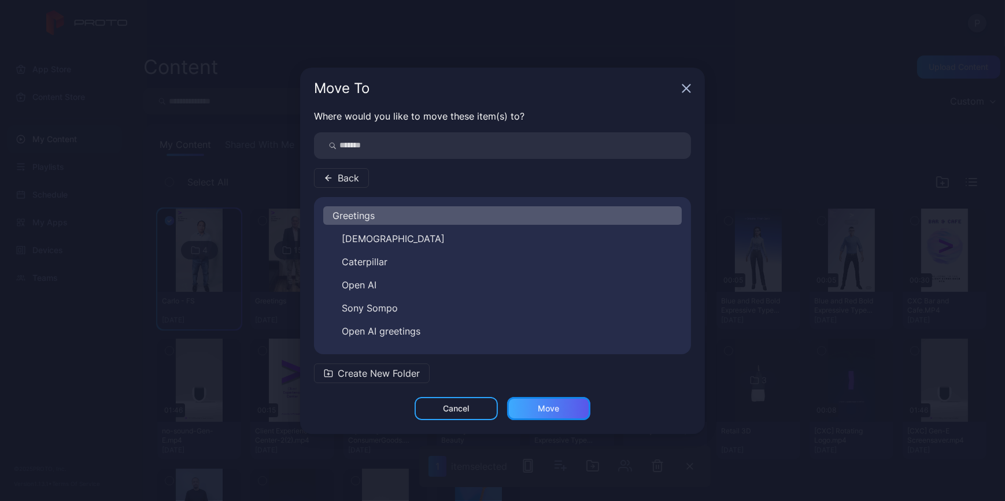
click at [543, 416] on div "Move" at bounding box center [548, 408] width 83 height 23
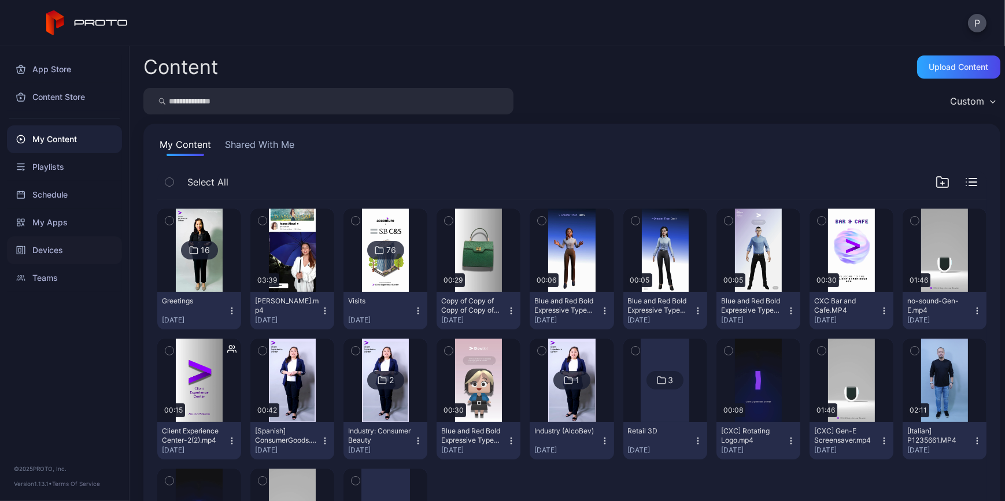
click at [83, 258] on div "Devices" at bounding box center [64, 251] width 115 height 28
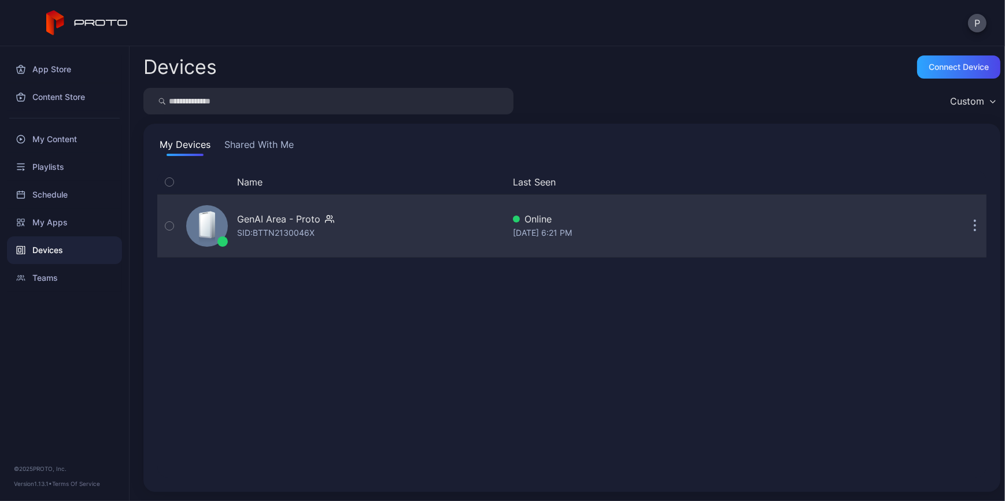
click at [435, 217] on div "GenAI Area - Proto SID: BTTN2130046X" at bounding box center [343, 226] width 322 height 58
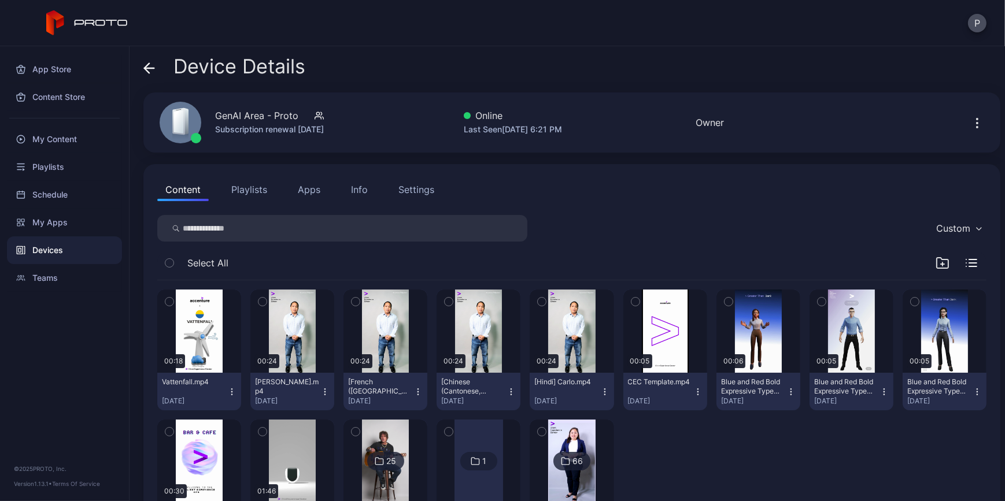
click at [936, 261] on icon "button" at bounding box center [943, 263] width 14 height 14
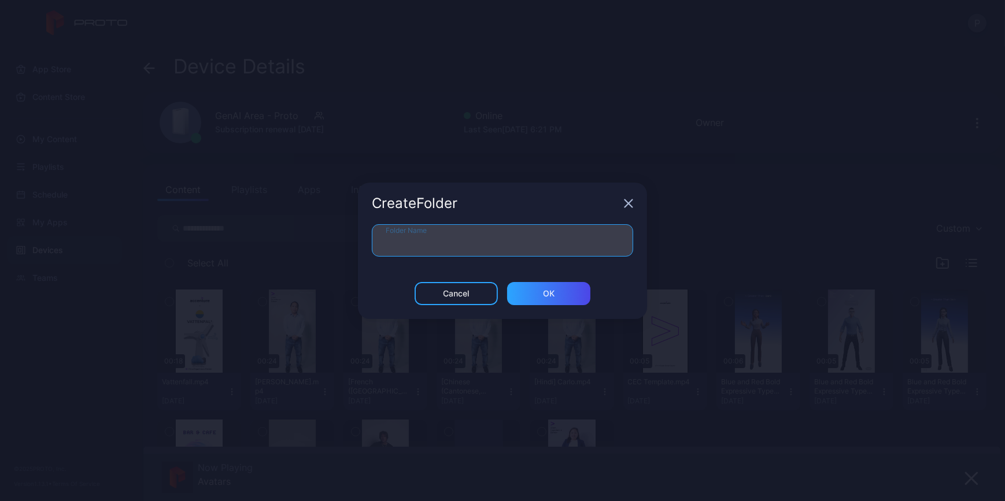
click at [593, 247] on input "Folder Name" at bounding box center [502, 240] width 261 height 32
type input "*****"
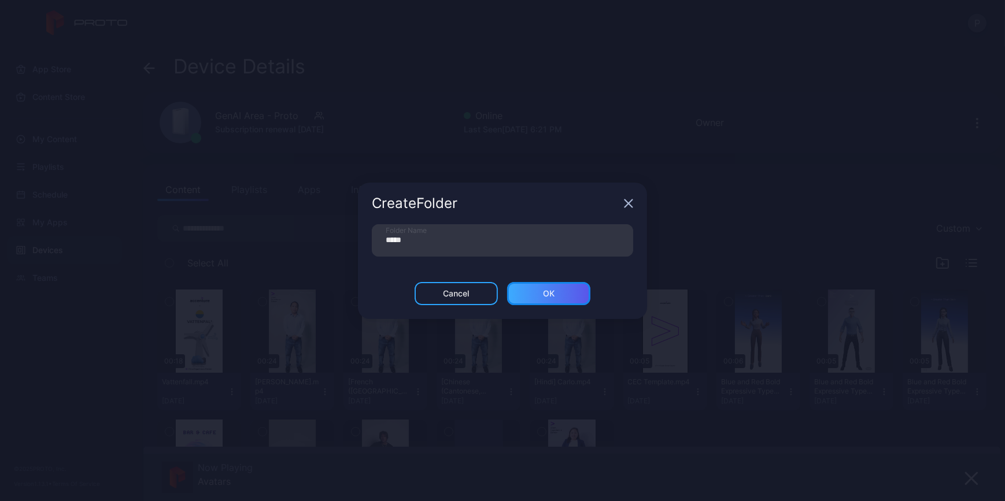
click at [555, 300] on div "ОК" at bounding box center [548, 293] width 83 height 23
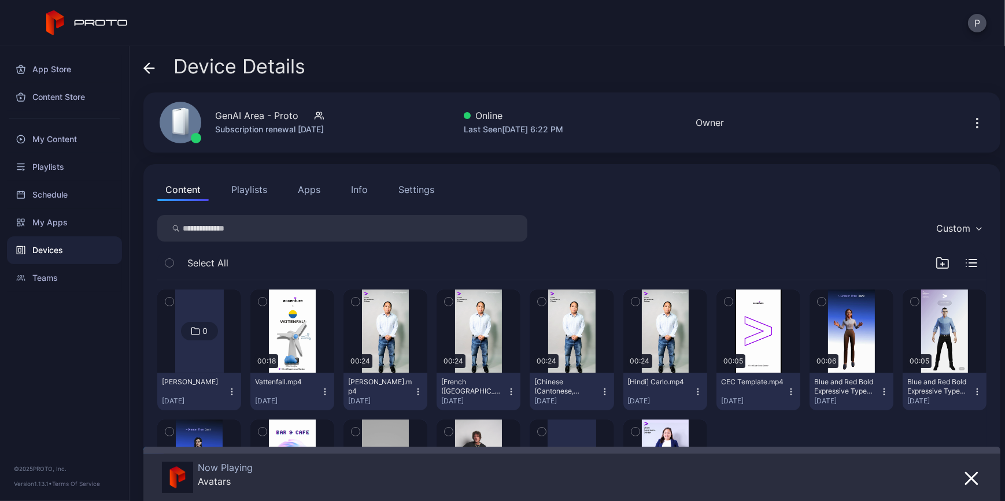
click at [360, 305] on icon "button" at bounding box center [356, 302] width 8 height 13
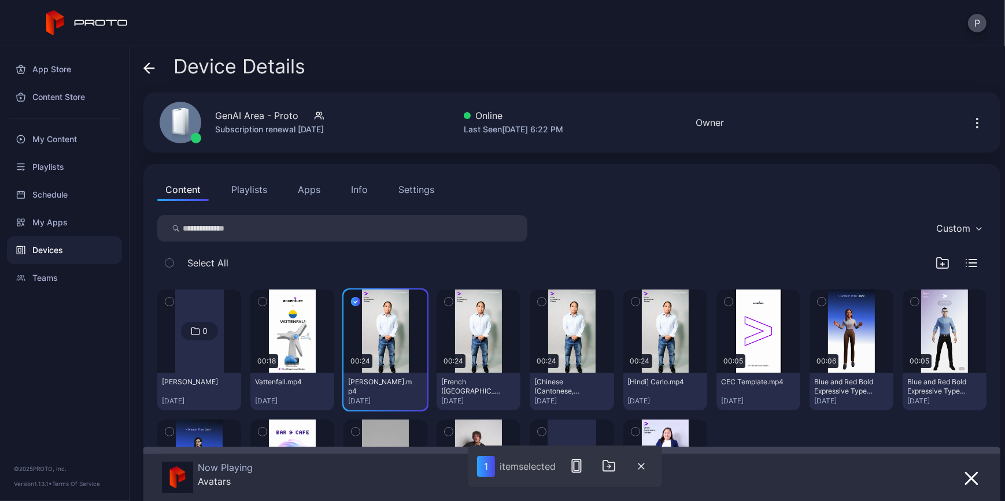
click at [453, 301] on icon "button" at bounding box center [449, 302] width 8 height 13
click at [546, 300] on icon "button" at bounding box center [542, 302] width 8 height 13
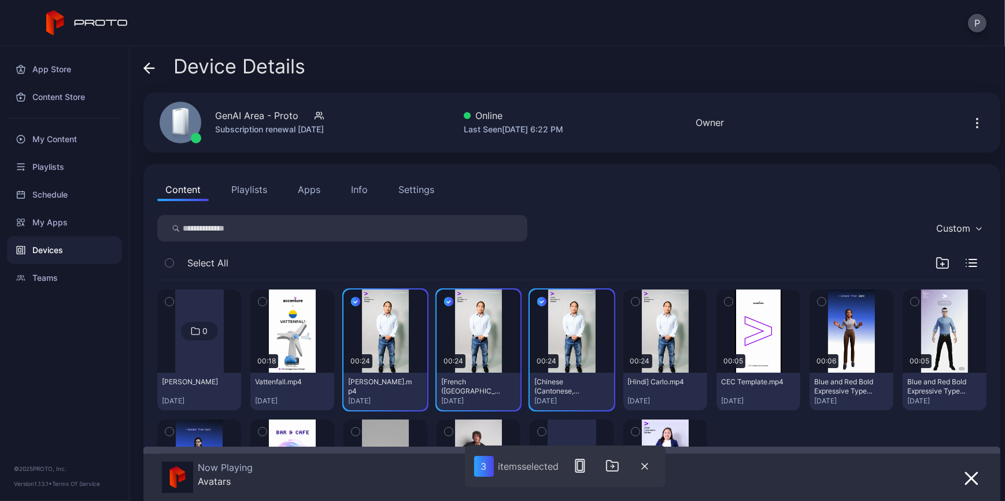
click at [640, 301] on icon "button" at bounding box center [636, 302] width 8 height 13
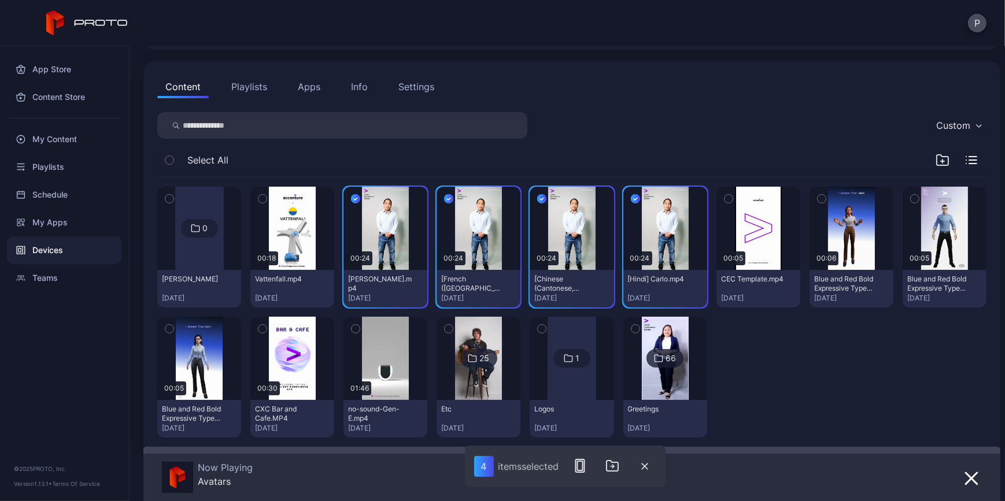
scroll to position [125, 0]
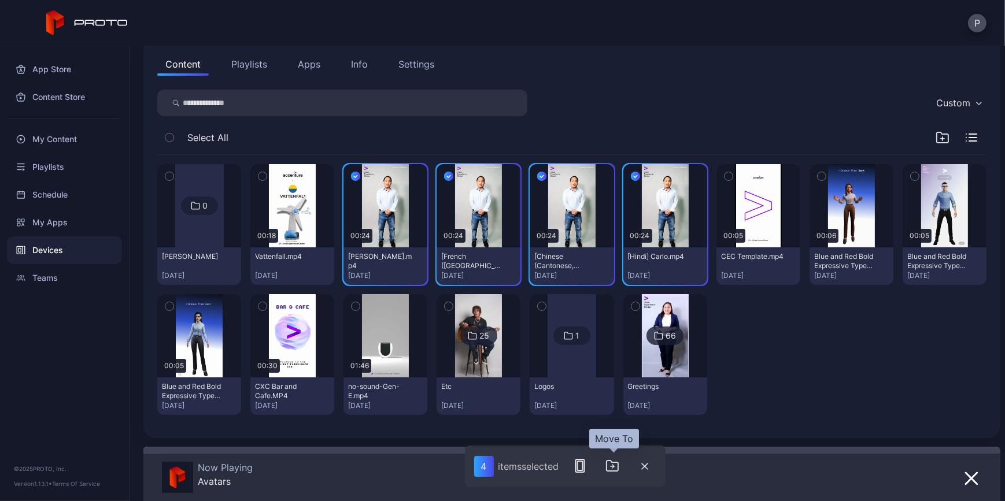
click at [609, 470] on icon "button" at bounding box center [613, 466] width 14 height 14
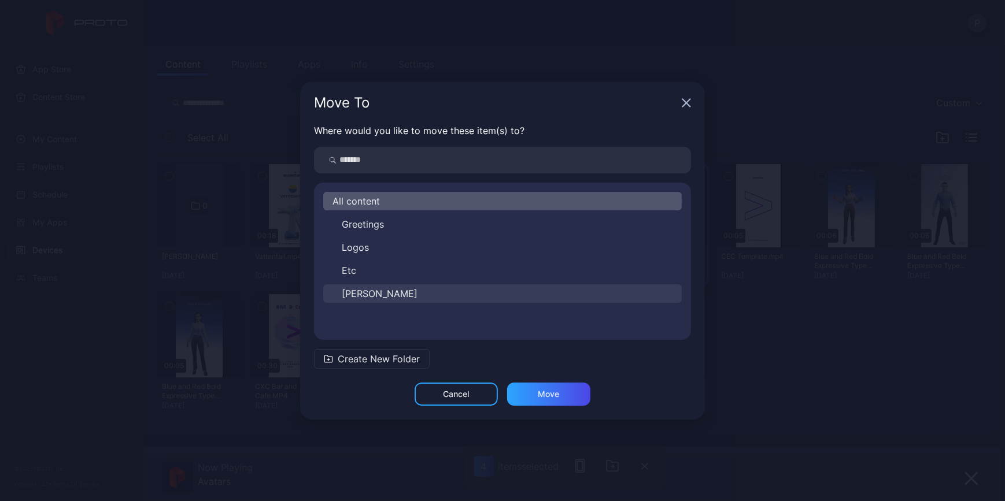
click at [382, 289] on button "Carlo" at bounding box center [502, 294] width 359 height 19
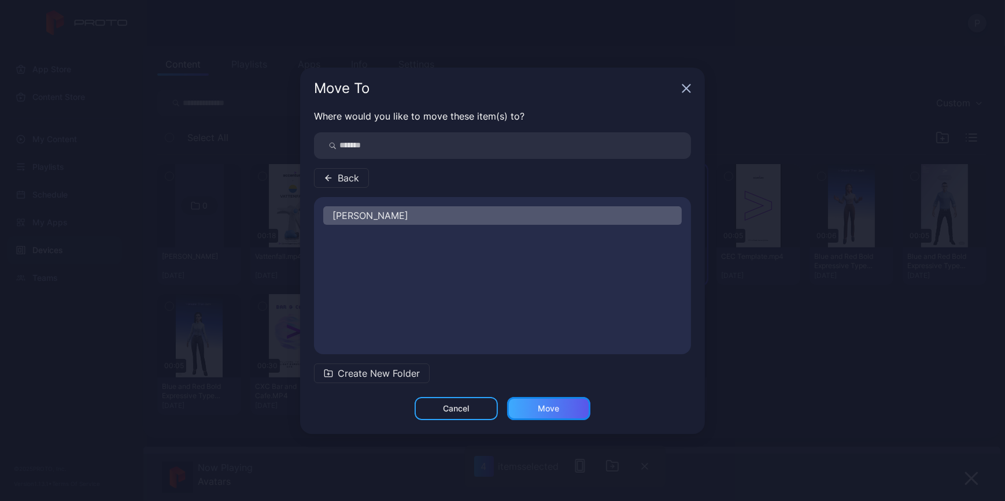
click at [542, 411] on div "Move" at bounding box center [548, 408] width 21 height 9
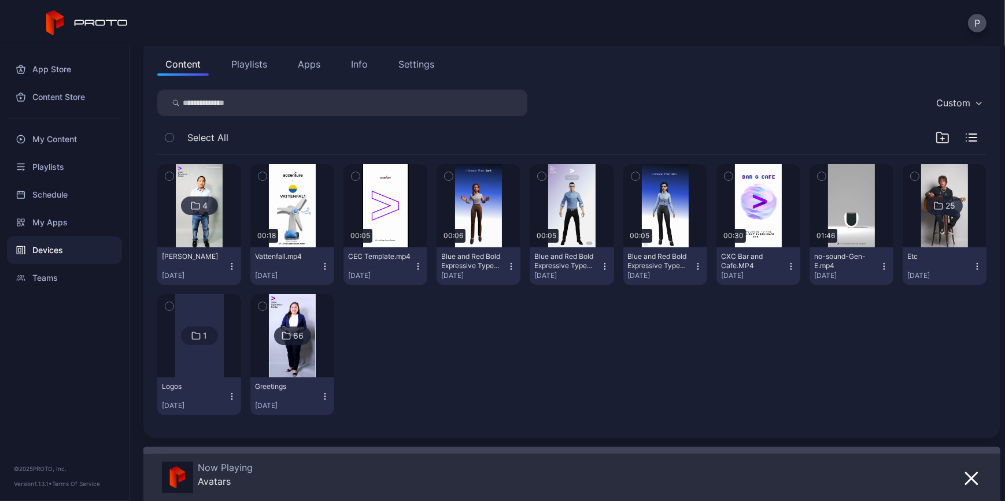
click at [257, 69] on button "Playlists" at bounding box center [249, 64] width 52 height 23
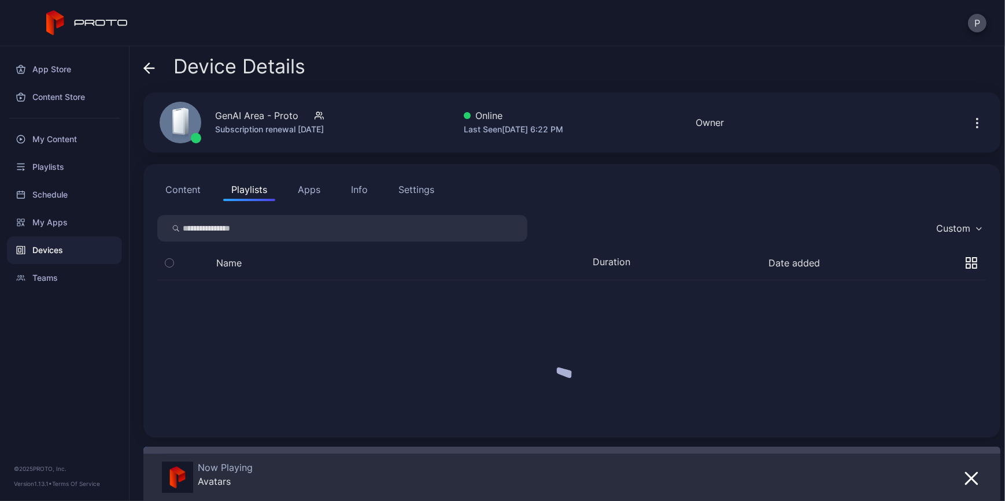
scroll to position [0, 0]
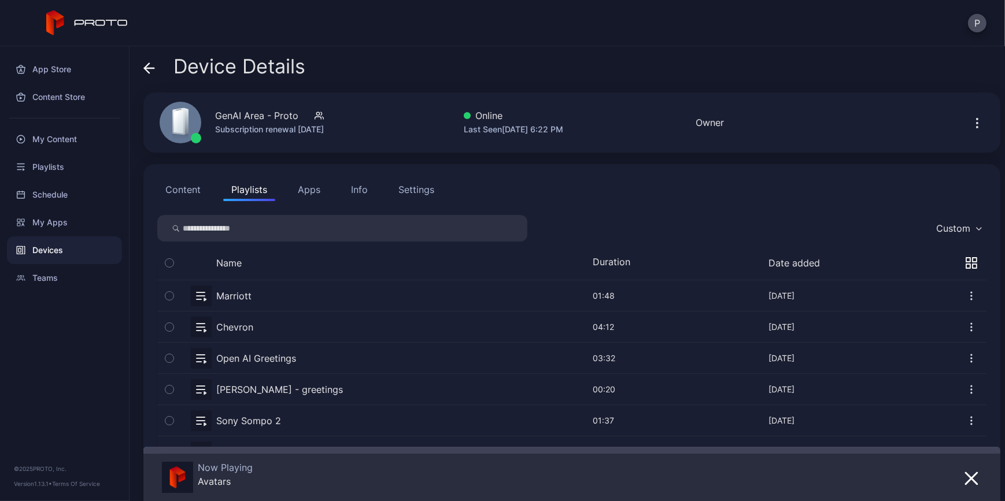
click at [159, 63] on div "Device Details" at bounding box center [224, 70] width 162 height 28
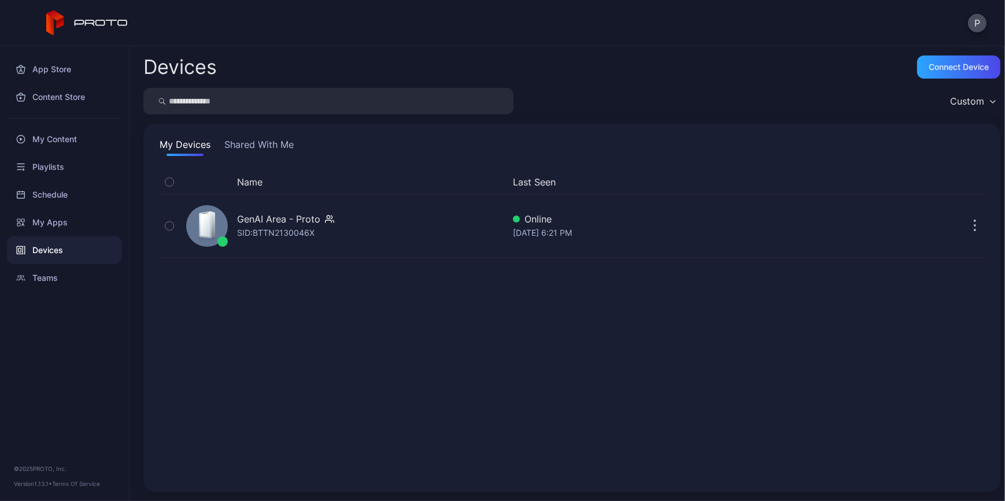
click at [269, 142] on button "Shared With Me" at bounding box center [259, 147] width 74 height 19
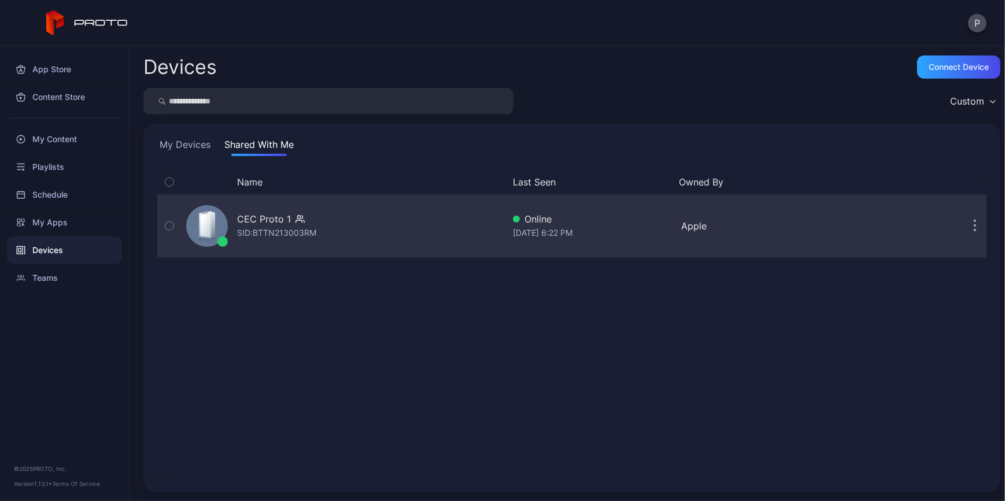
click at [423, 241] on div "CEC Proto 1 SID: BTTN213003RM" at bounding box center [343, 226] width 322 height 58
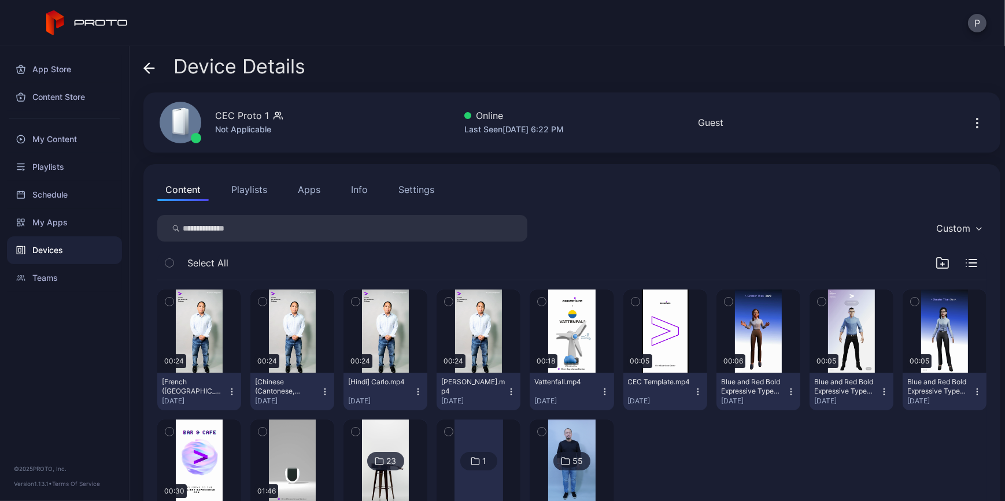
click at [937, 260] on icon "button" at bounding box center [943, 263] width 12 height 10
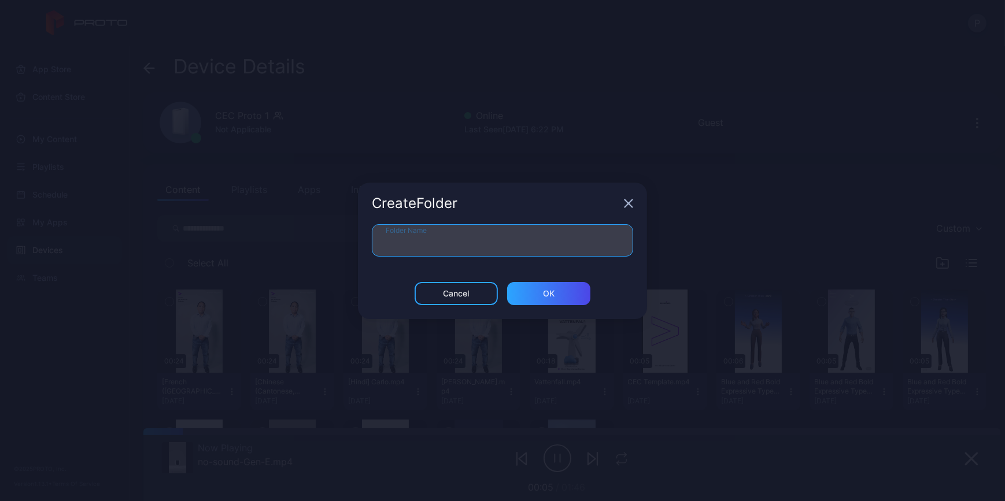
click at [505, 240] on input "Folder Name" at bounding box center [502, 240] width 261 height 32
type input "*****"
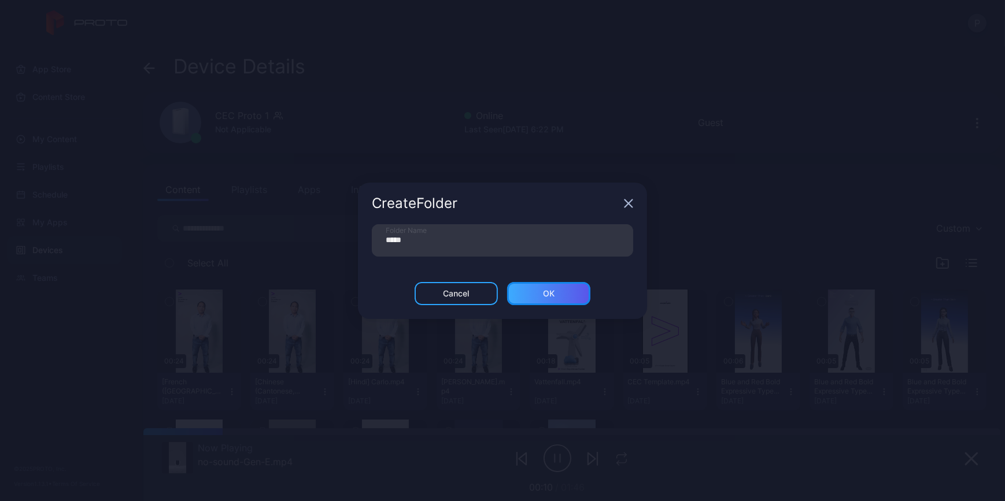
click at [572, 295] on div "ОК" at bounding box center [548, 293] width 83 height 23
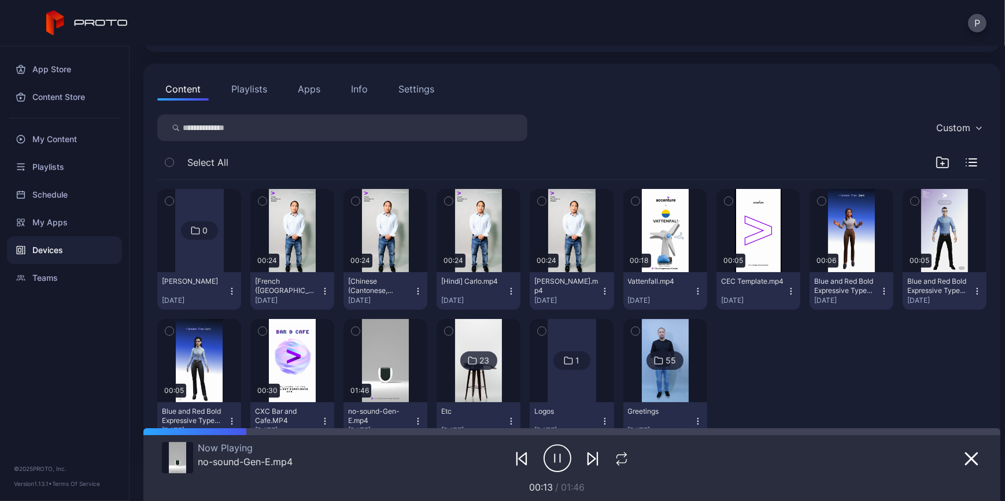
scroll to position [105, 0]
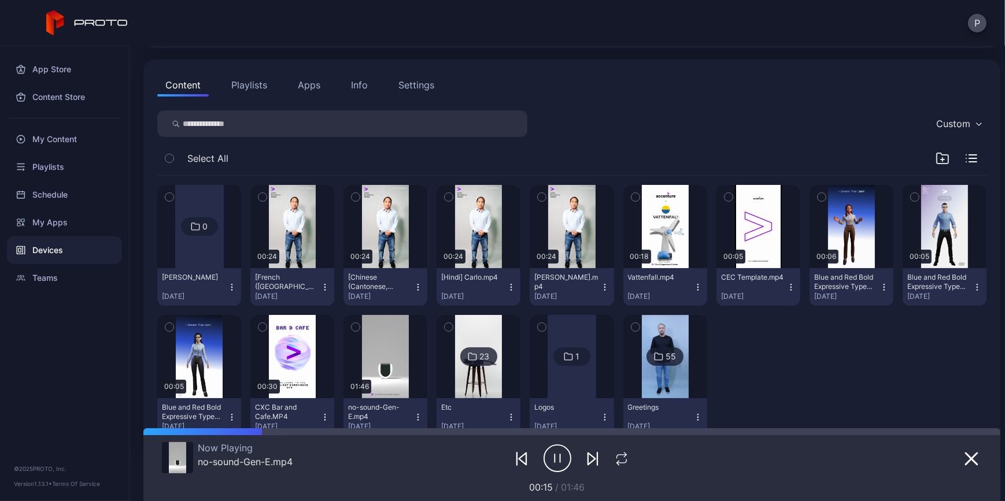
click at [267, 198] on icon "button" at bounding box center [263, 197] width 8 height 13
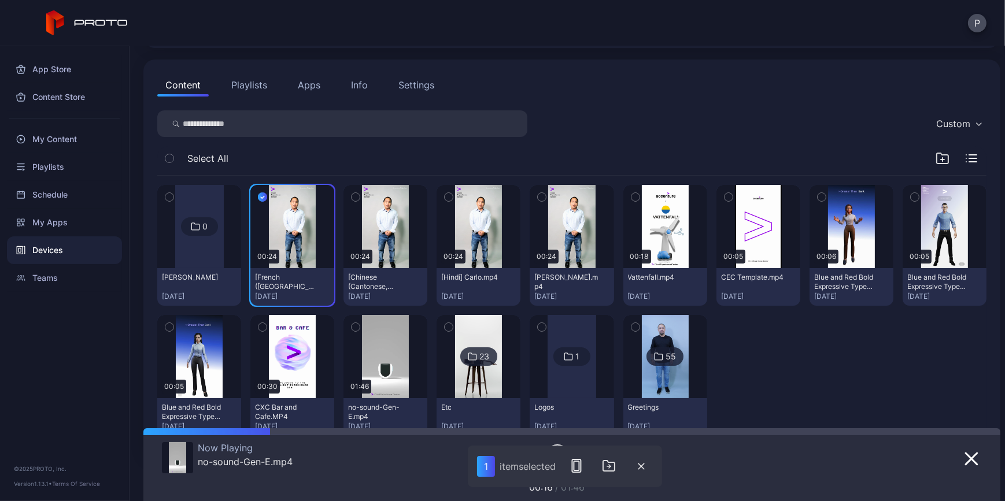
click at [360, 199] on icon "button" at bounding box center [356, 197] width 8 height 13
click at [453, 195] on icon "button" at bounding box center [449, 197] width 8 height 13
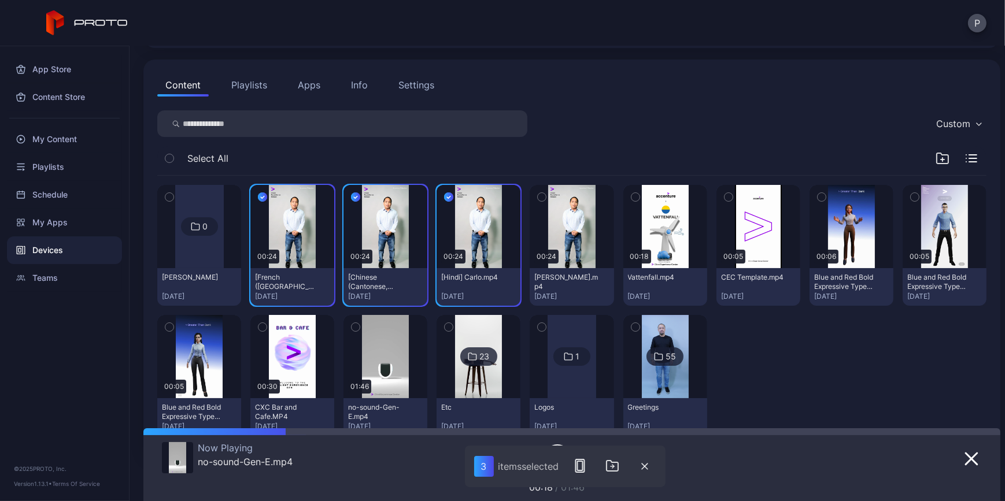
click at [546, 200] on icon "button" at bounding box center [542, 197] width 8 height 13
click at [614, 468] on icon "button" at bounding box center [613, 466] width 14 height 14
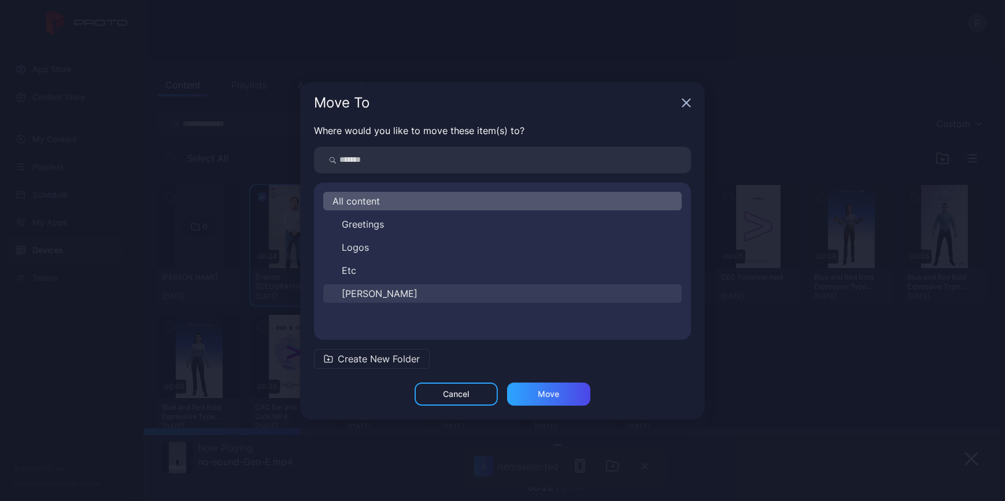
click at [418, 293] on button "Carlo" at bounding box center [502, 294] width 359 height 19
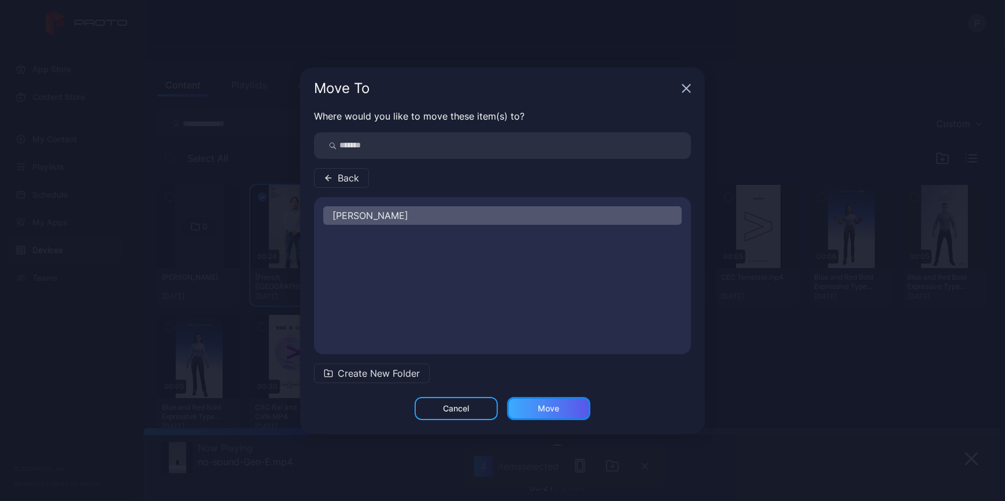
click at [553, 420] on div "Move" at bounding box center [548, 408] width 83 height 23
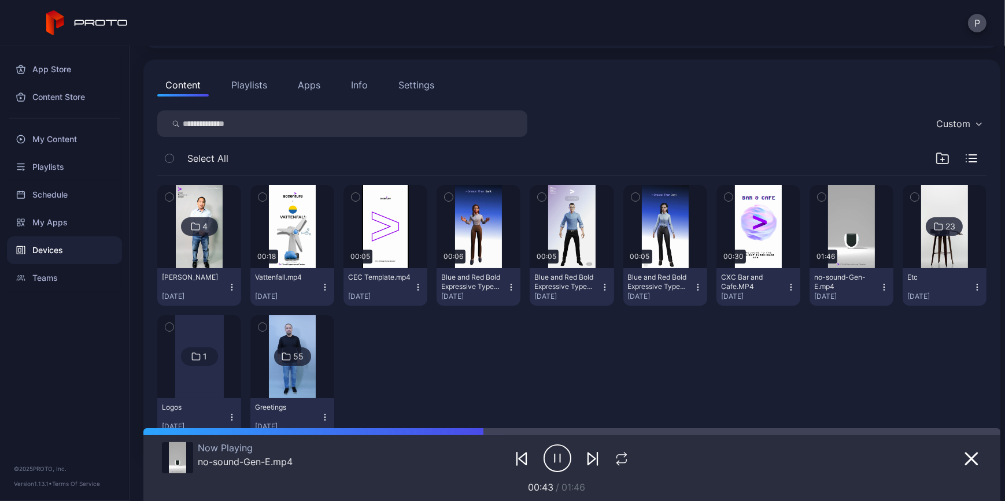
click at [654, 389] on div "4 Carlo Sep 12, 2025 00:18 Vattenfall.mp4 Sep 11, 2025 00:05 CEC Template.mp4 M…" at bounding box center [571, 311] width 829 height 270
